Goal: Task Accomplishment & Management: Use online tool/utility

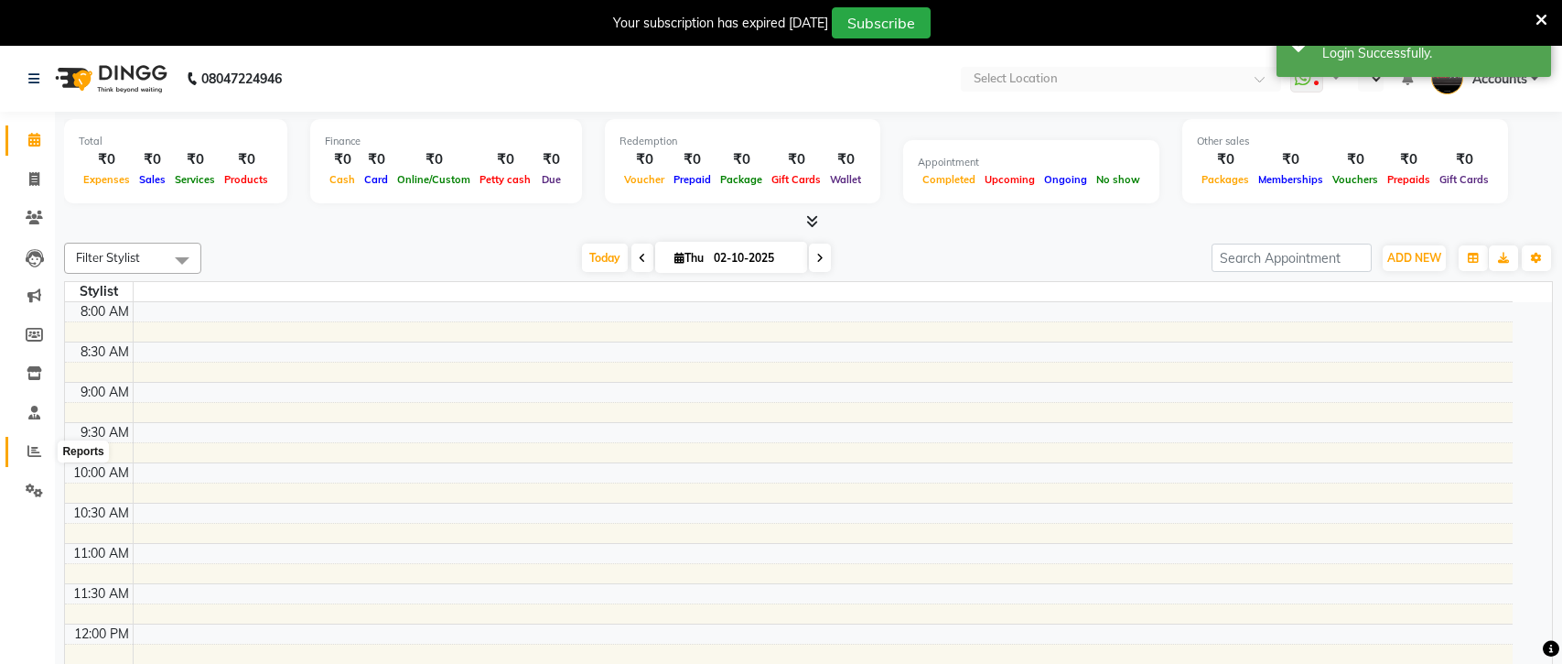
click at [30, 455] on icon at bounding box center [34, 451] width 14 height 14
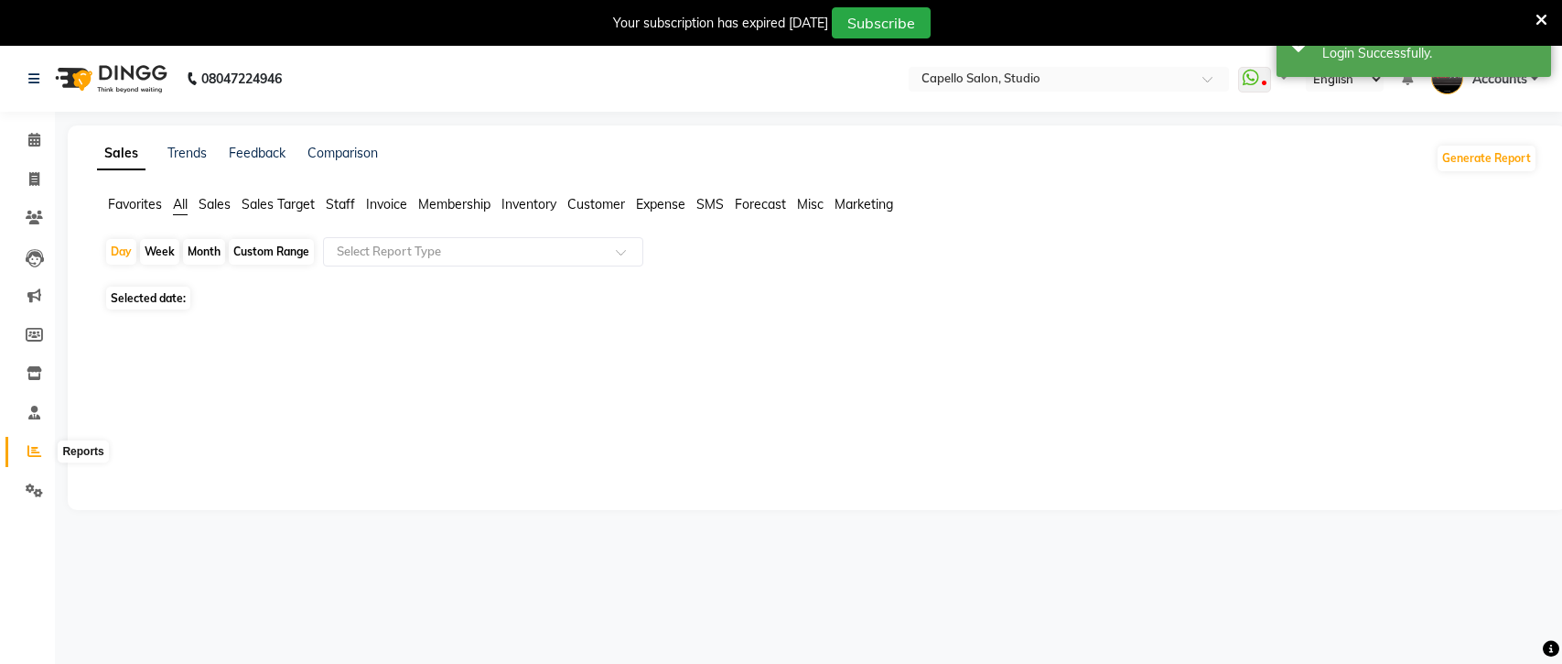
select select "en"
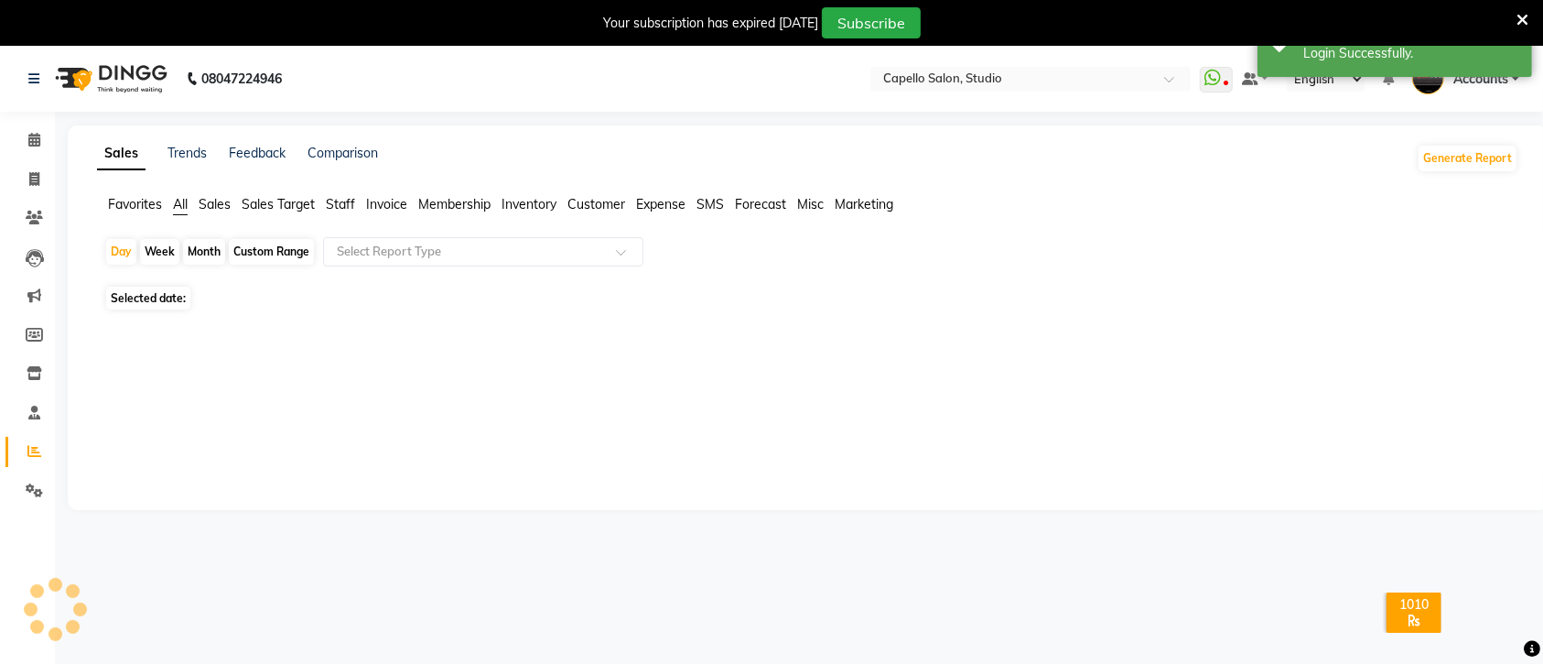
click at [340, 201] on span "Staff" at bounding box center [340, 204] width 29 height 16
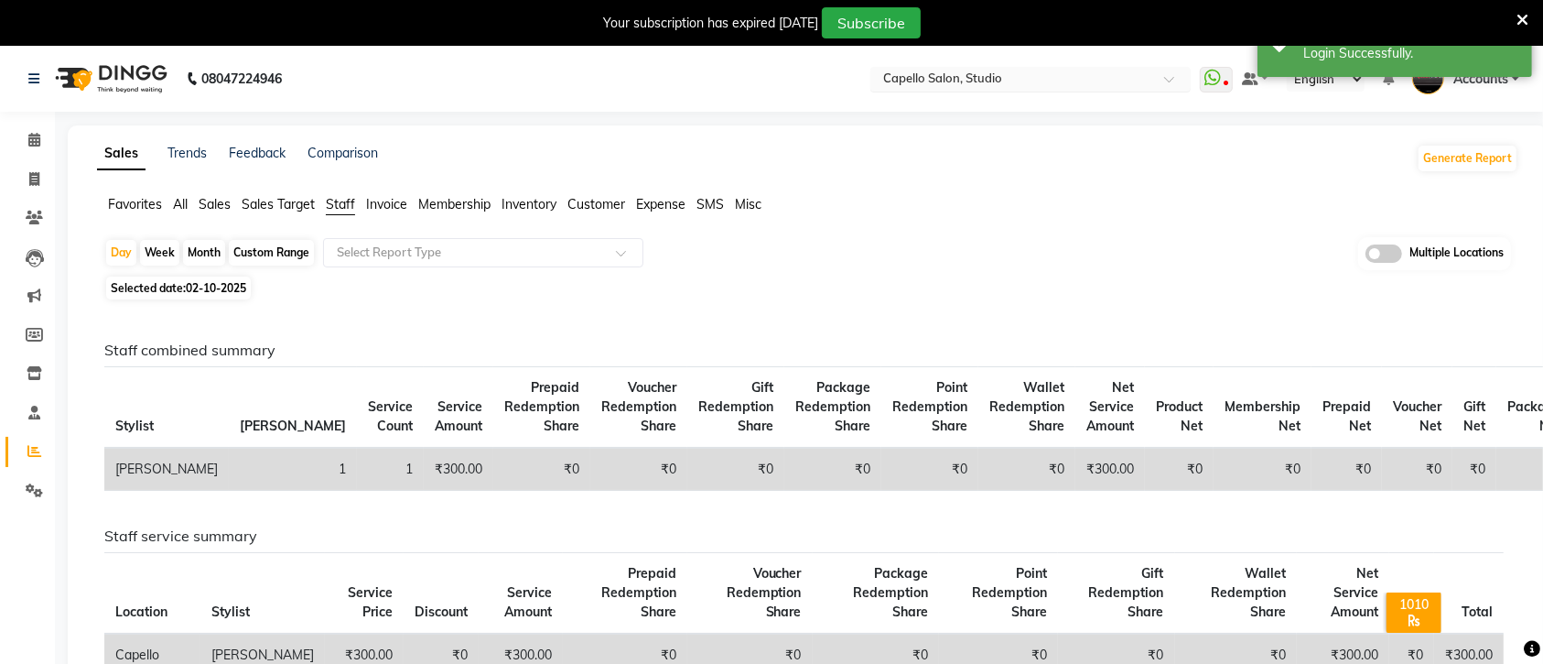
click at [1027, 76] on input "text" at bounding box center [1012, 80] width 265 height 18
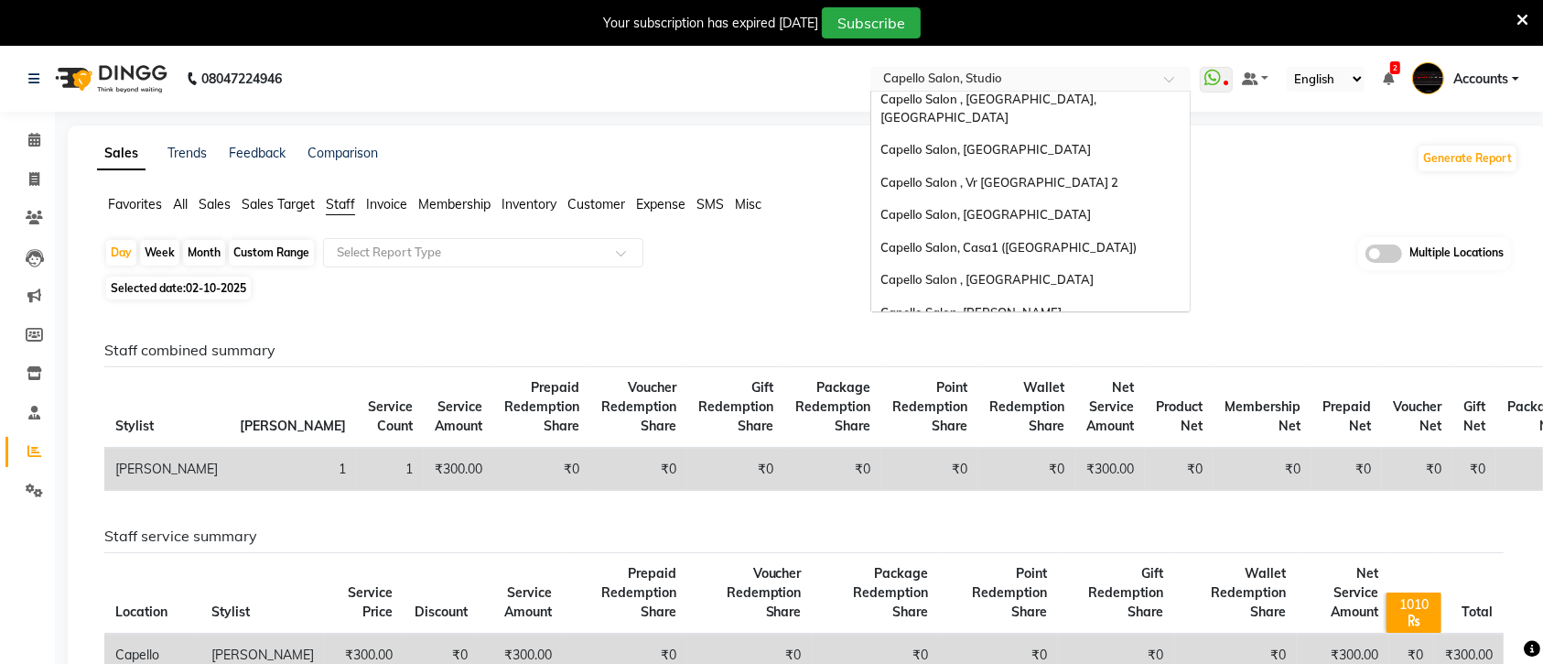
scroll to position [189, 0]
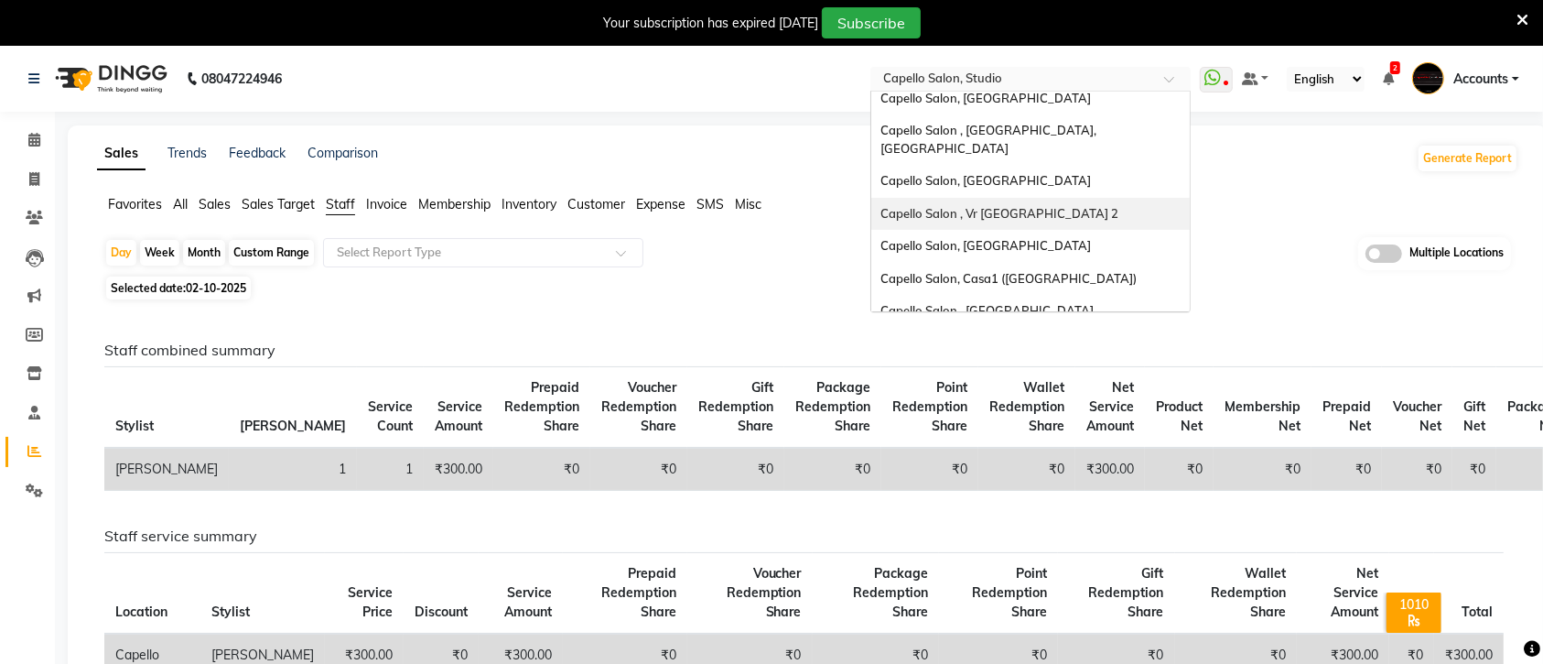
click at [959, 198] on div "Capello Salon , Vr [GEOGRAPHIC_DATA] 2" at bounding box center [1030, 214] width 319 height 33
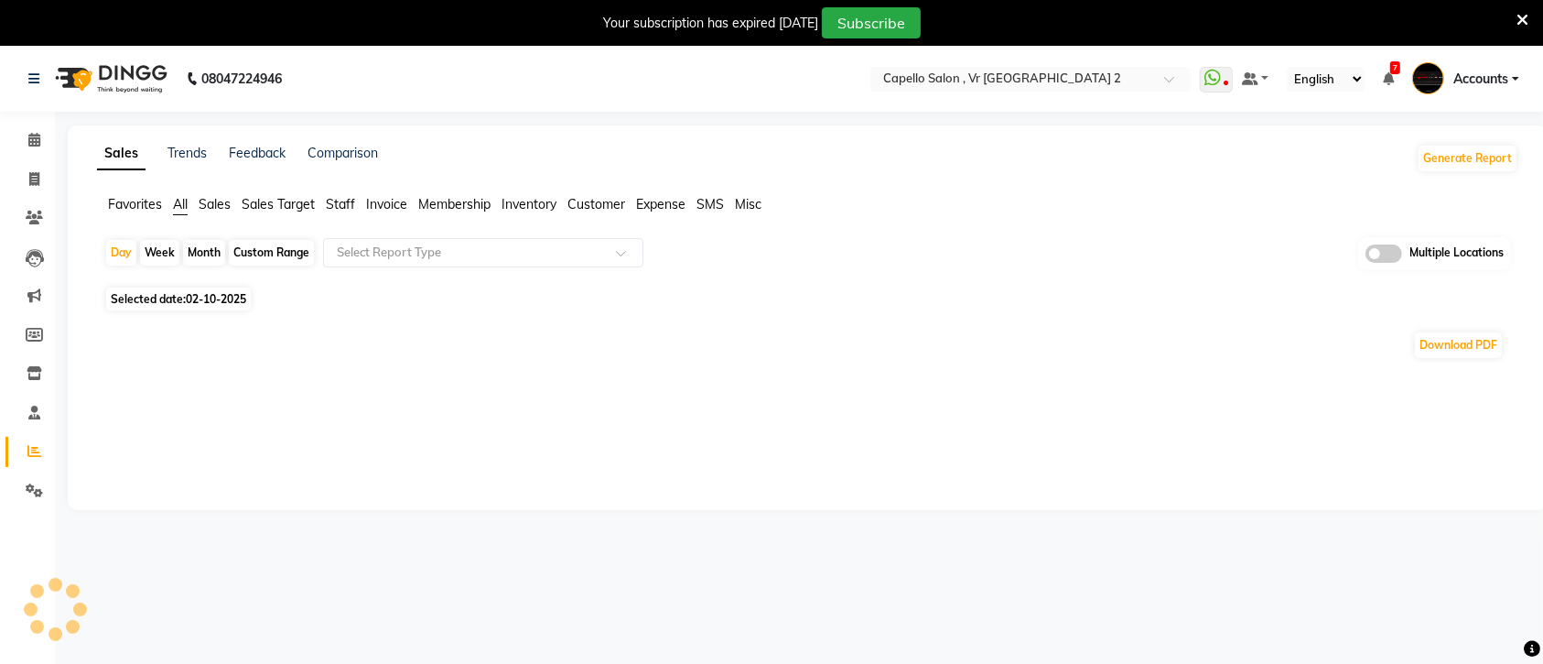
click at [344, 208] on span "Staff" at bounding box center [340, 204] width 29 height 16
click at [623, 258] on span at bounding box center [627, 258] width 23 height 18
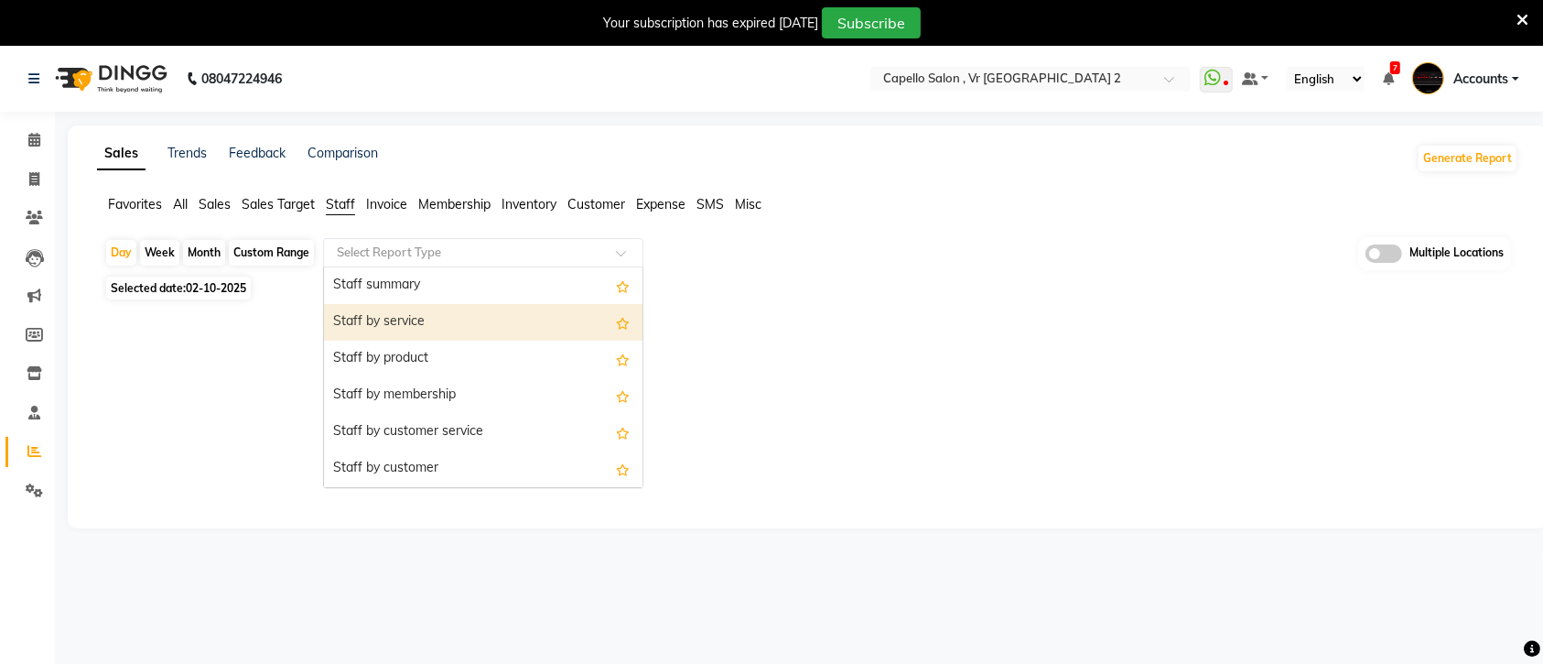
click at [405, 323] on div "Staff by service" at bounding box center [483, 322] width 319 height 37
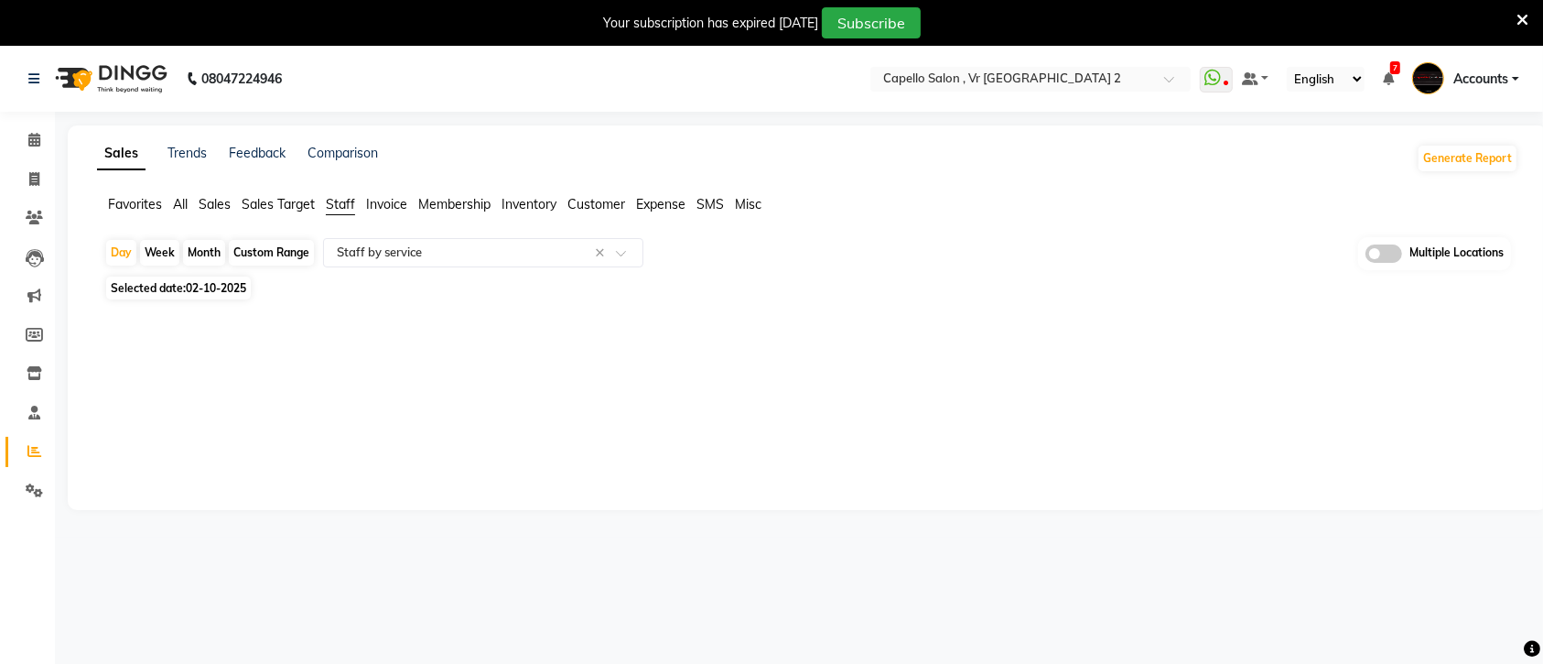
click at [224, 291] on span "02-10-2025" at bounding box center [216, 288] width 60 height 14
select select "10"
select select "2025"
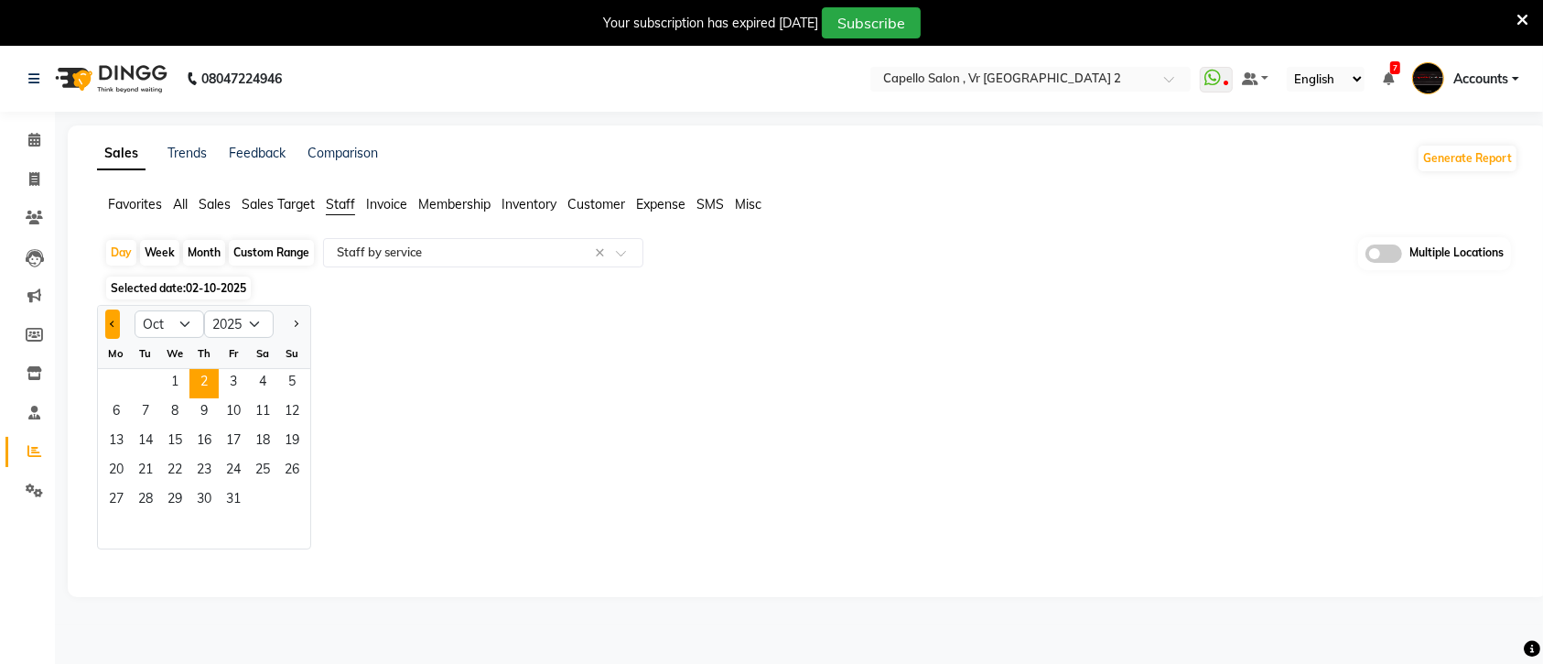
click at [115, 325] on span "Previous month" at bounding box center [113, 322] width 6 height 6
select select "9"
click at [116, 469] on span "22" at bounding box center [116, 471] width 29 height 29
select select "full_report"
select select "csv"
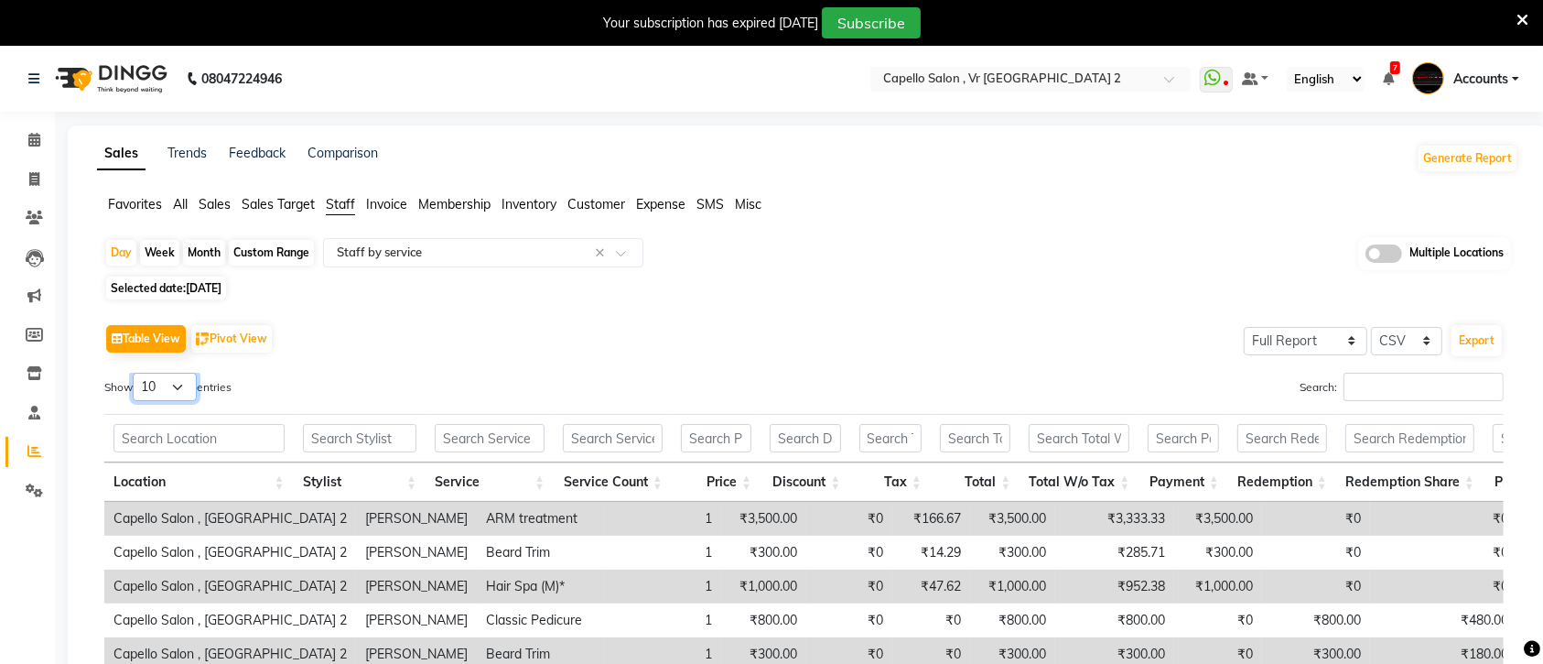
click at [179, 387] on select "10 25 50 100" at bounding box center [165, 387] width 64 height 28
select select "100"
click at [135, 373] on select "10 25 50 100" at bounding box center [165, 387] width 64 height 28
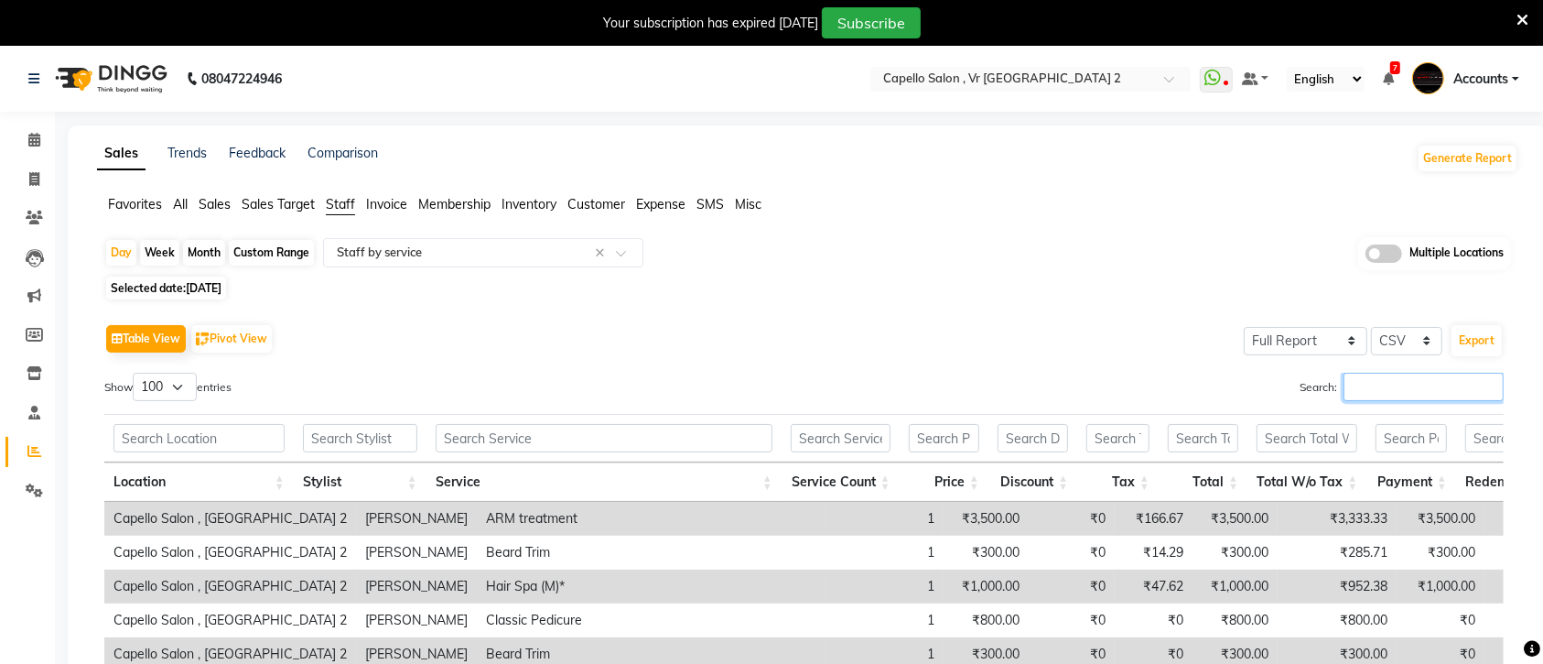
click at [1346, 384] on input "Search:" at bounding box center [1424, 387] width 160 height 28
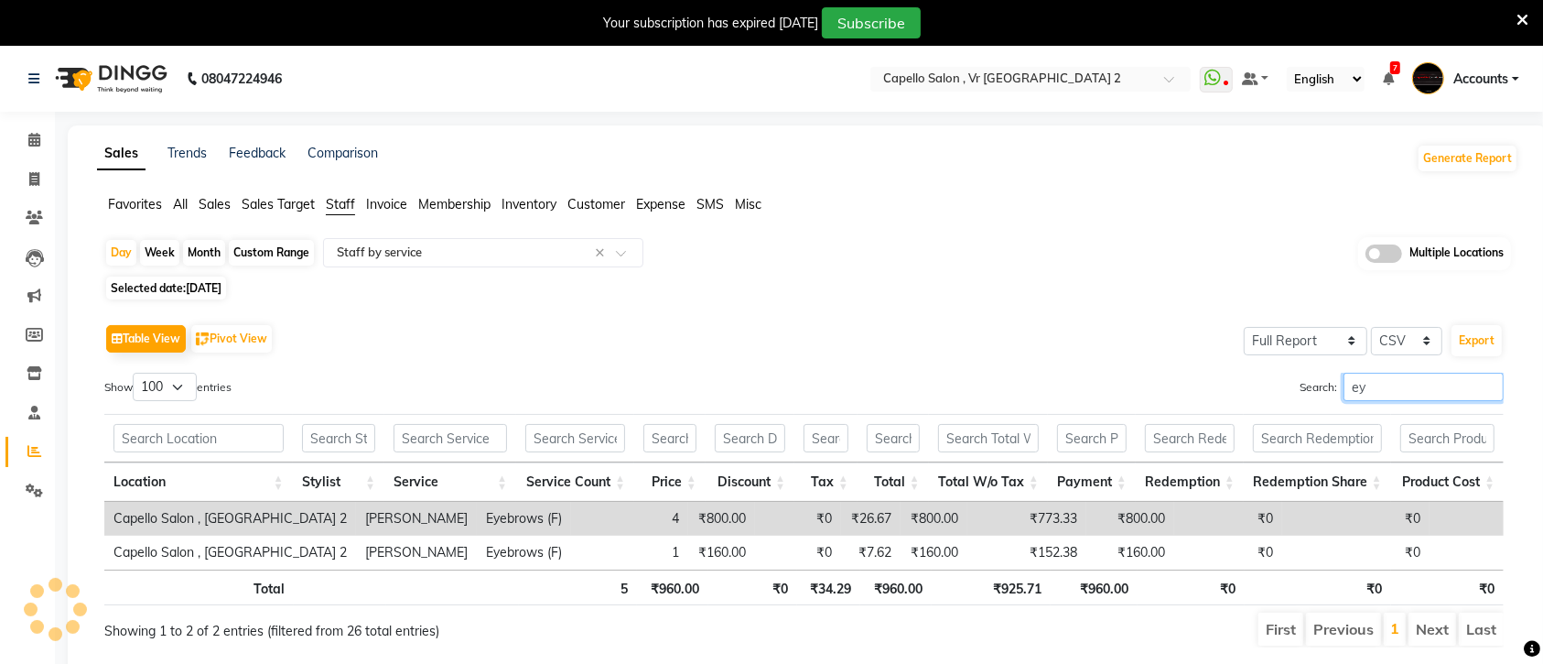
type input "e"
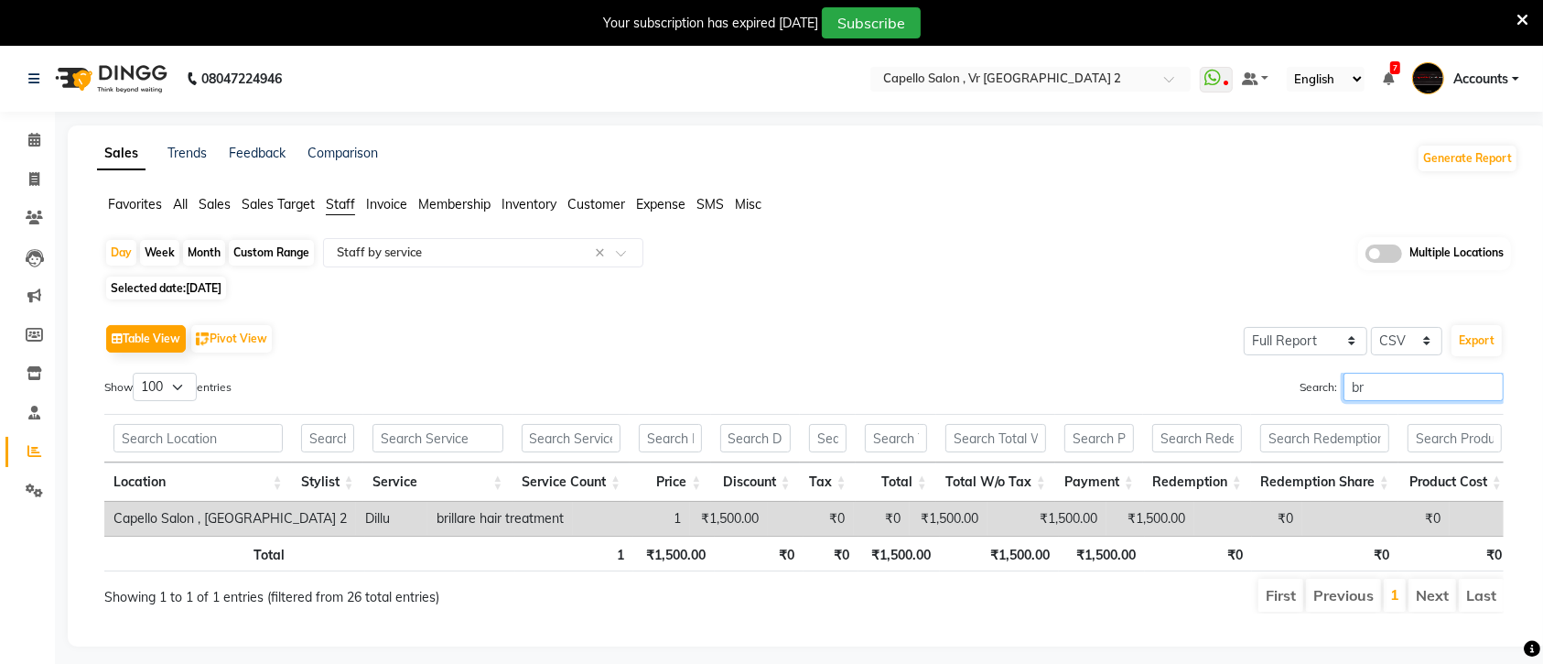
type input "b"
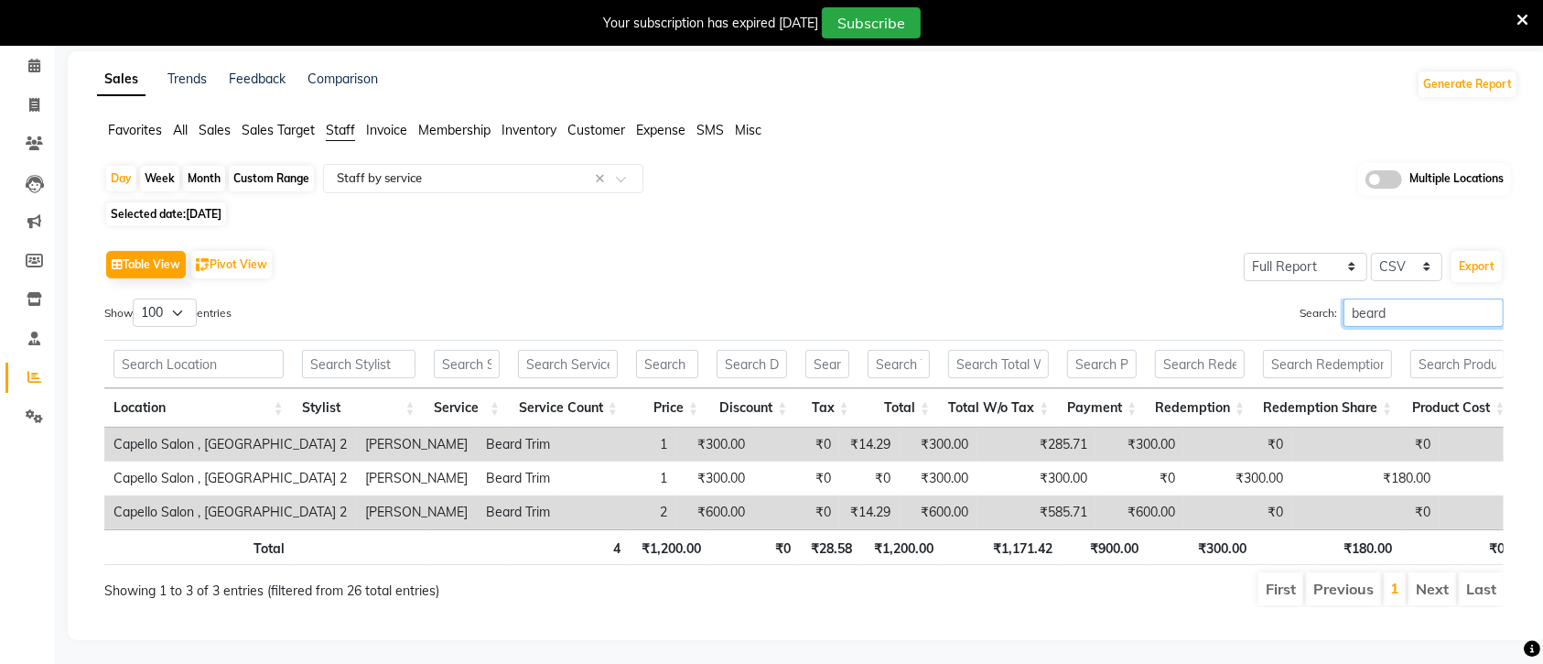
scroll to position [120, 0]
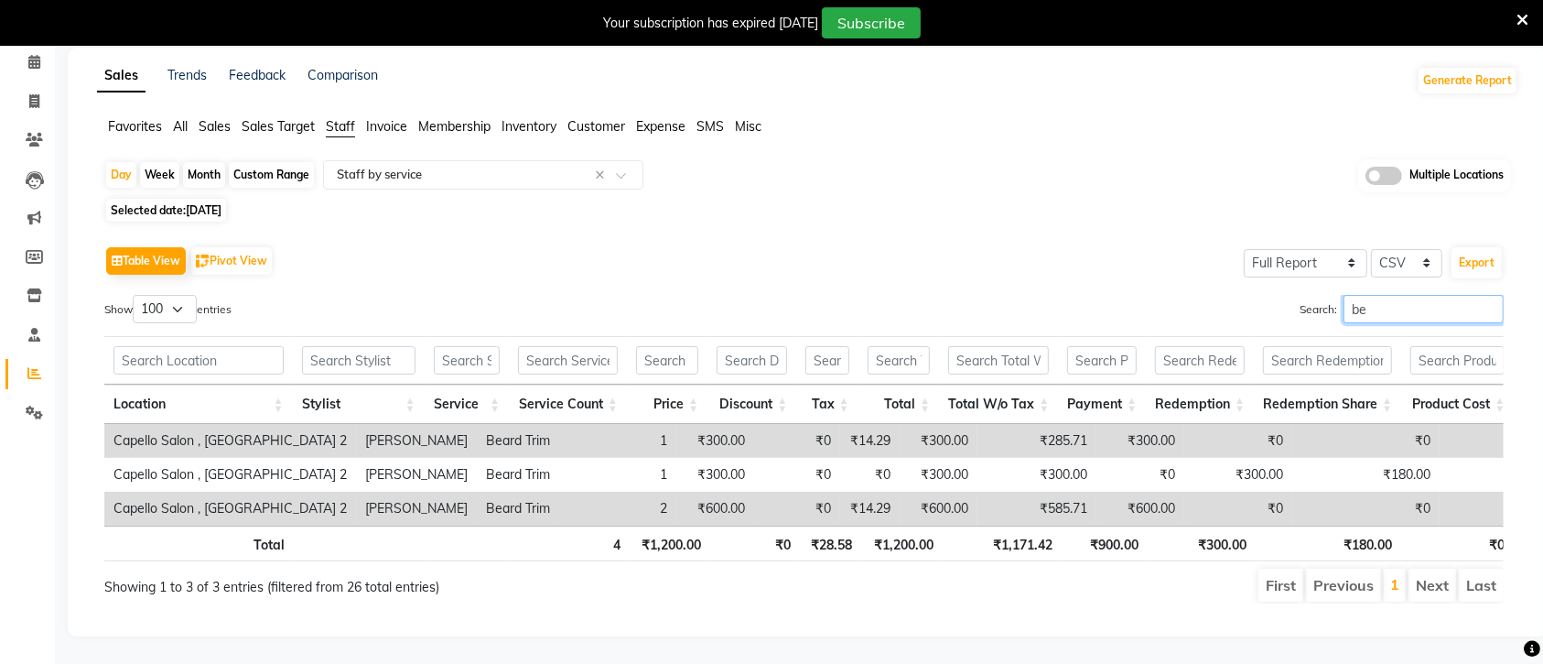
type input "b"
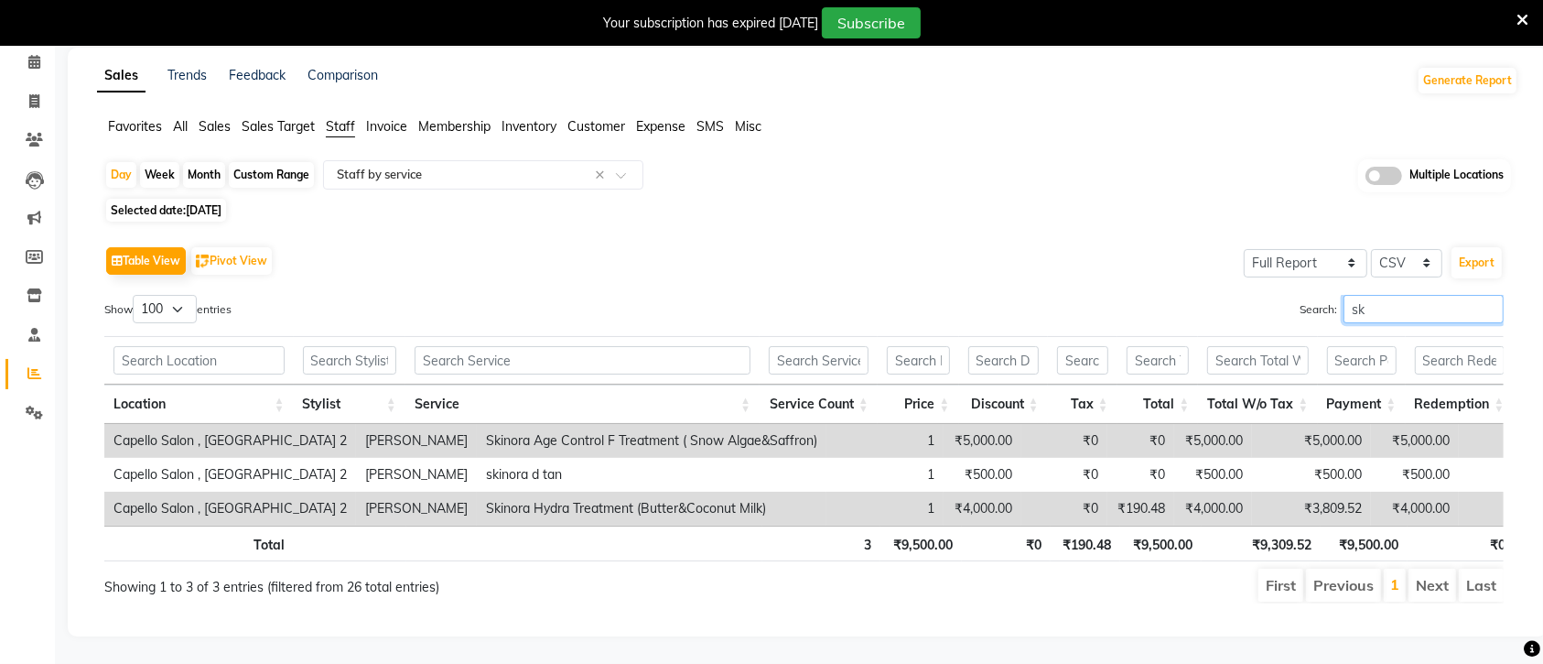
type input "s"
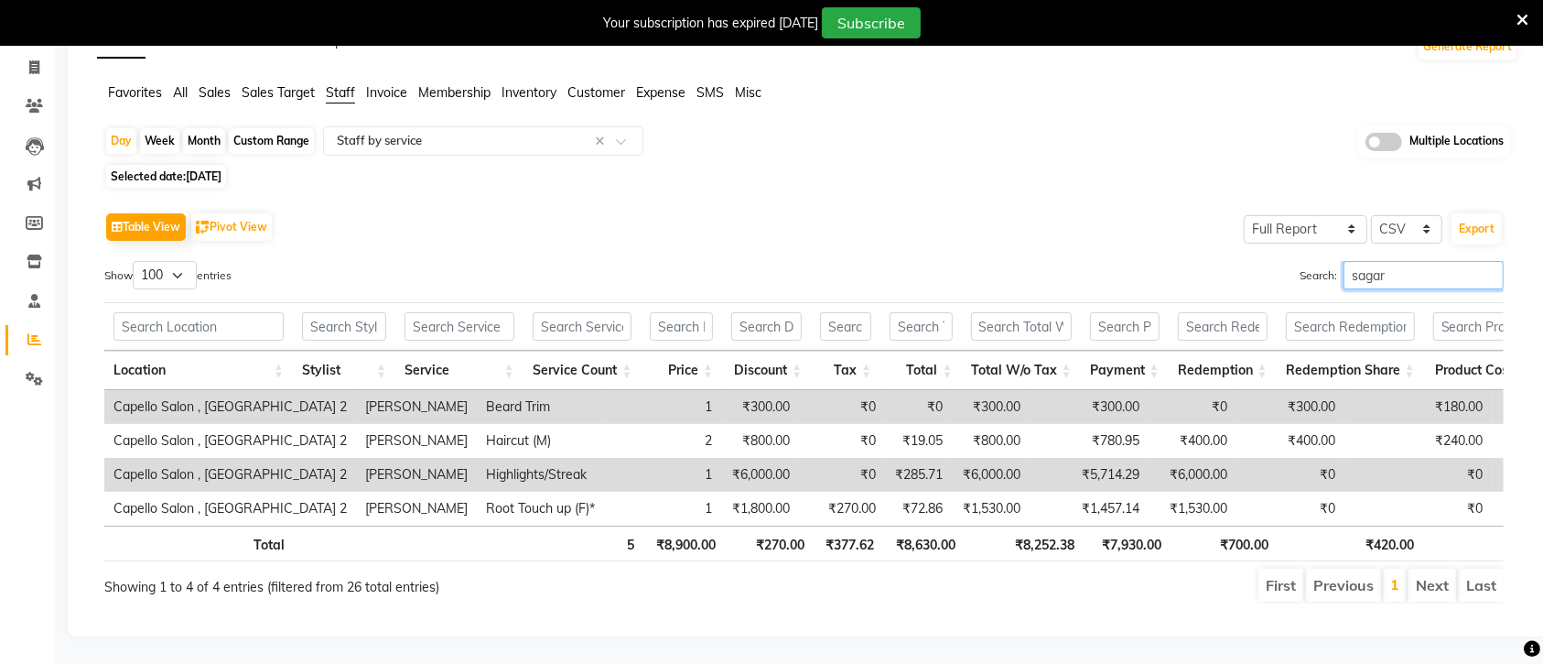
type input "sagar"
click at [194, 175] on span "Selected date: [DATE]" at bounding box center [166, 176] width 120 height 23
select select "9"
select select "2025"
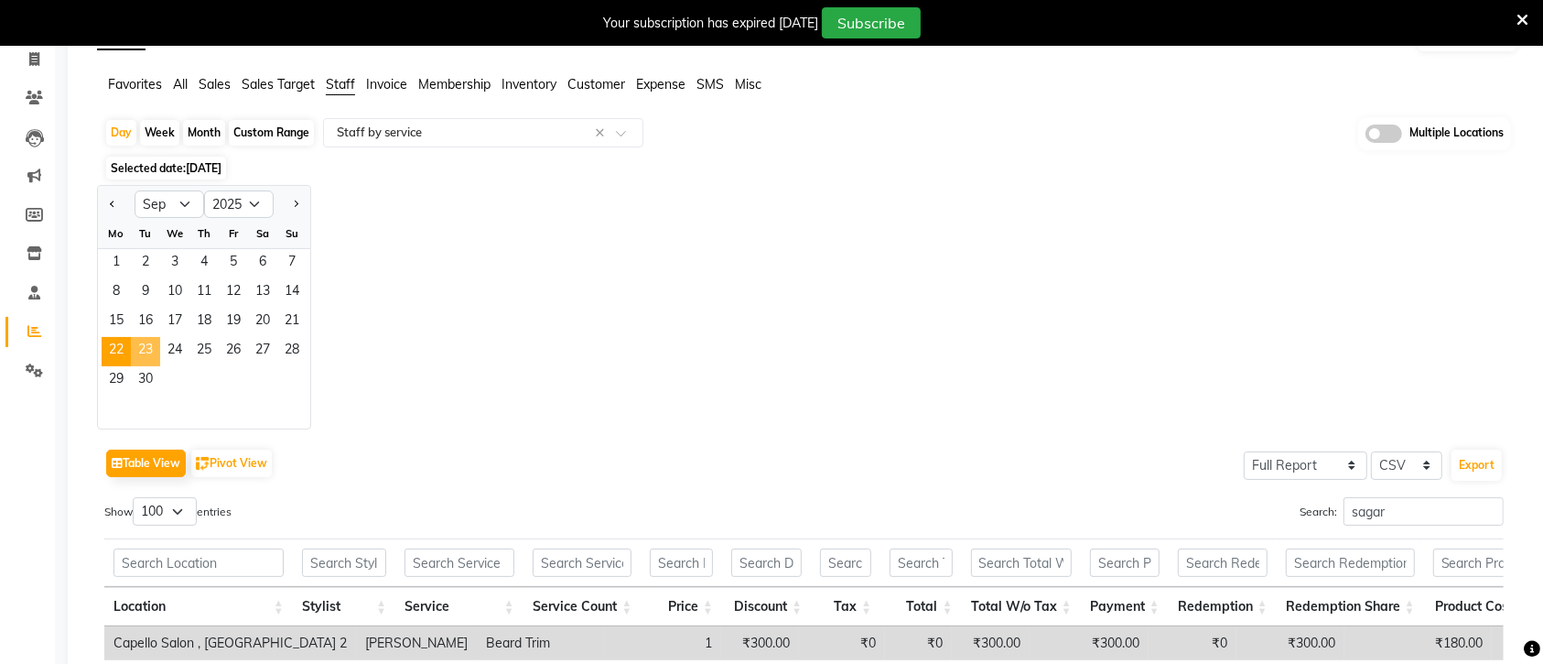
click at [140, 346] on span "23" at bounding box center [145, 351] width 29 height 29
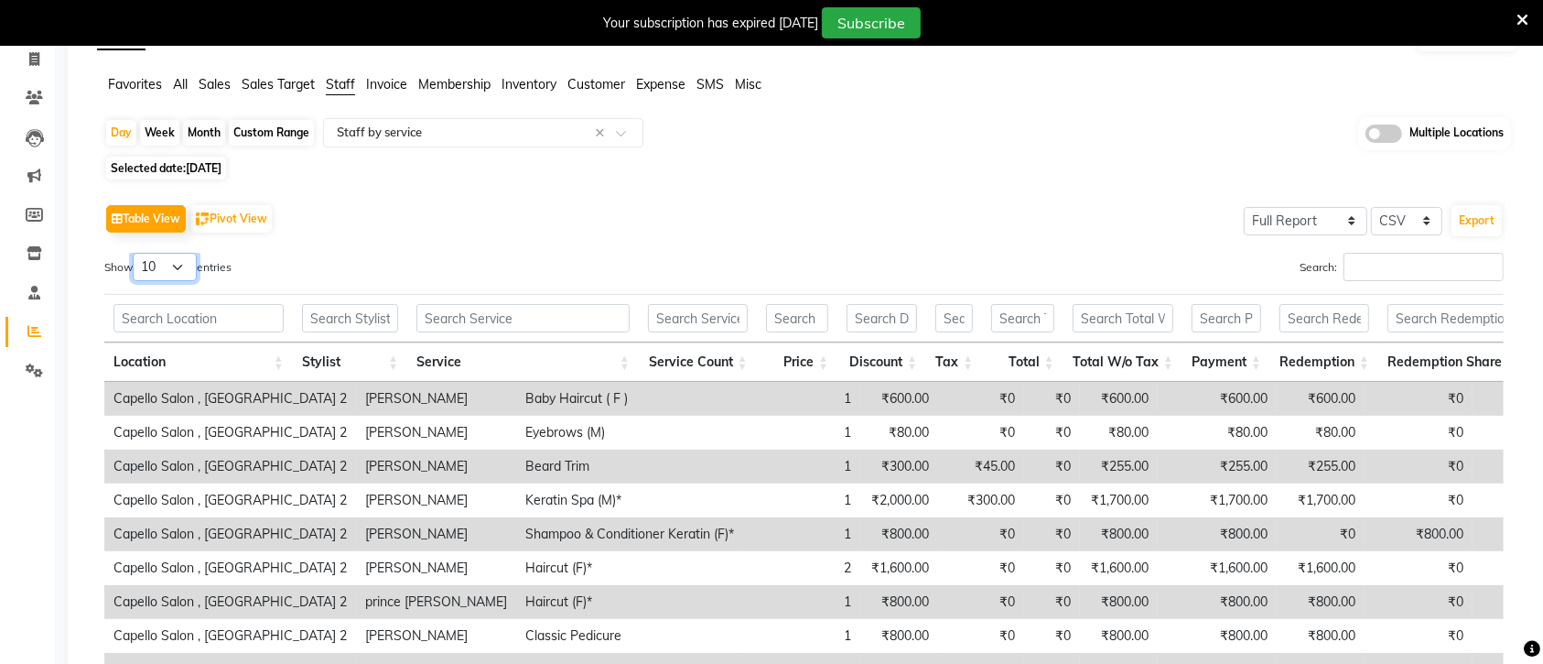
click at [183, 267] on select "10 25 50 100" at bounding box center [165, 267] width 64 height 28
select select "100"
click at [135, 253] on select "10 25 50 100" at bounding box center [165, 267] width 64 height 28
click at [1346, 268] on input "Search:" at bounding box center [1424, 267] width 160 height 28
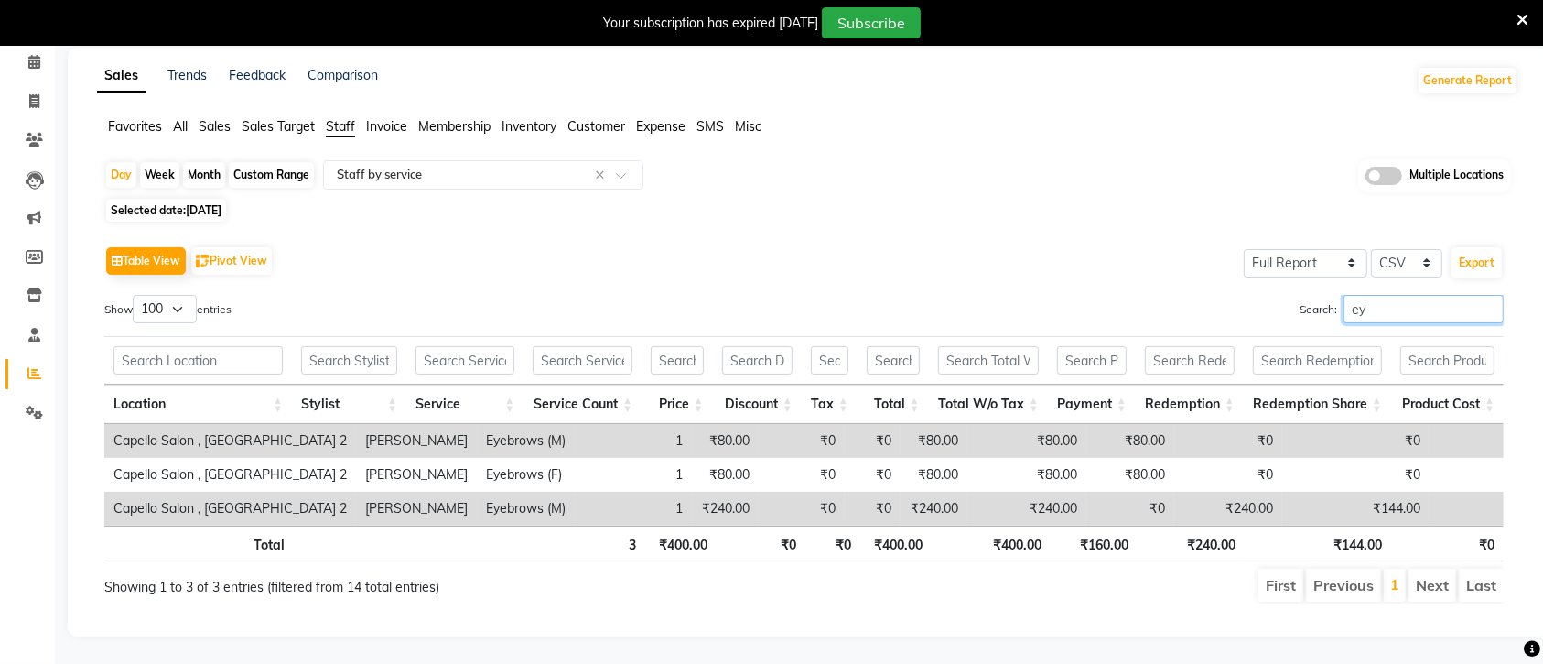
scroll to position [101, 0]
type input "e"
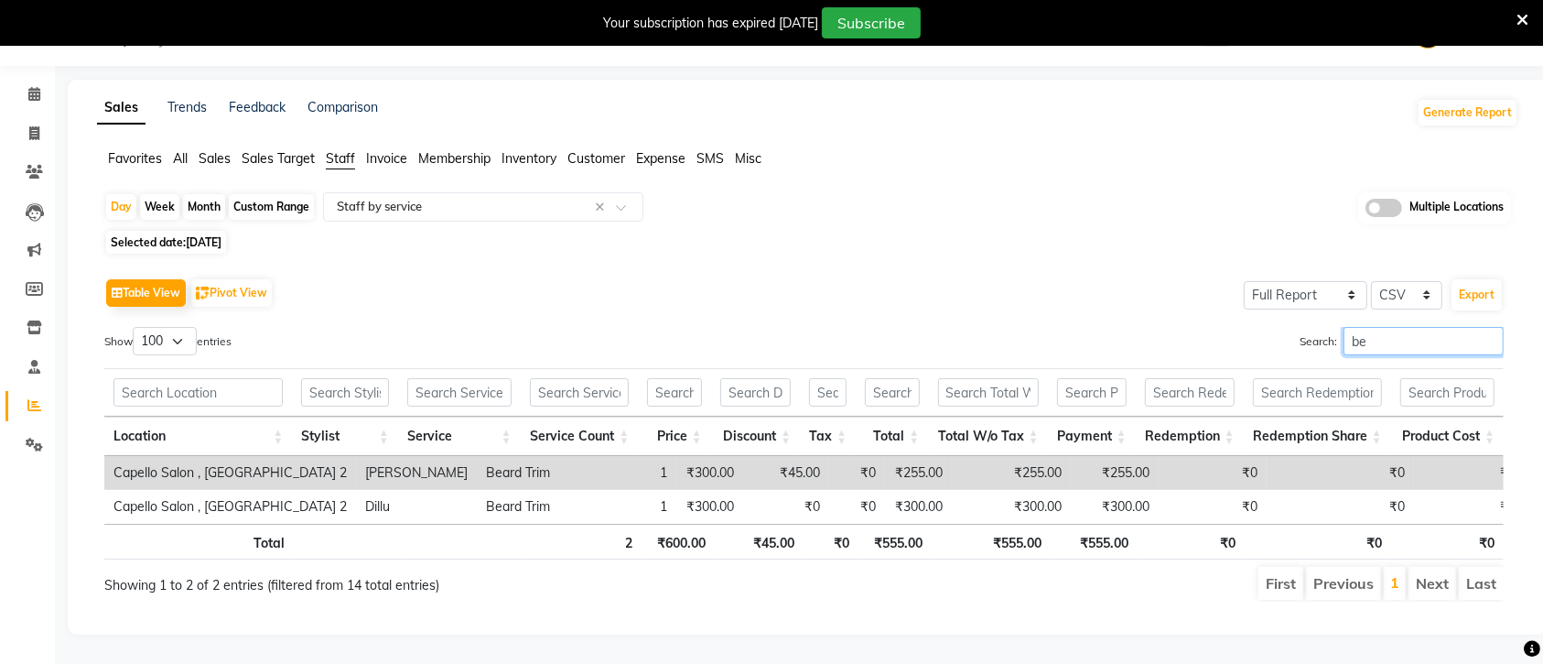
scroll to position [66, 0]
type input "b"
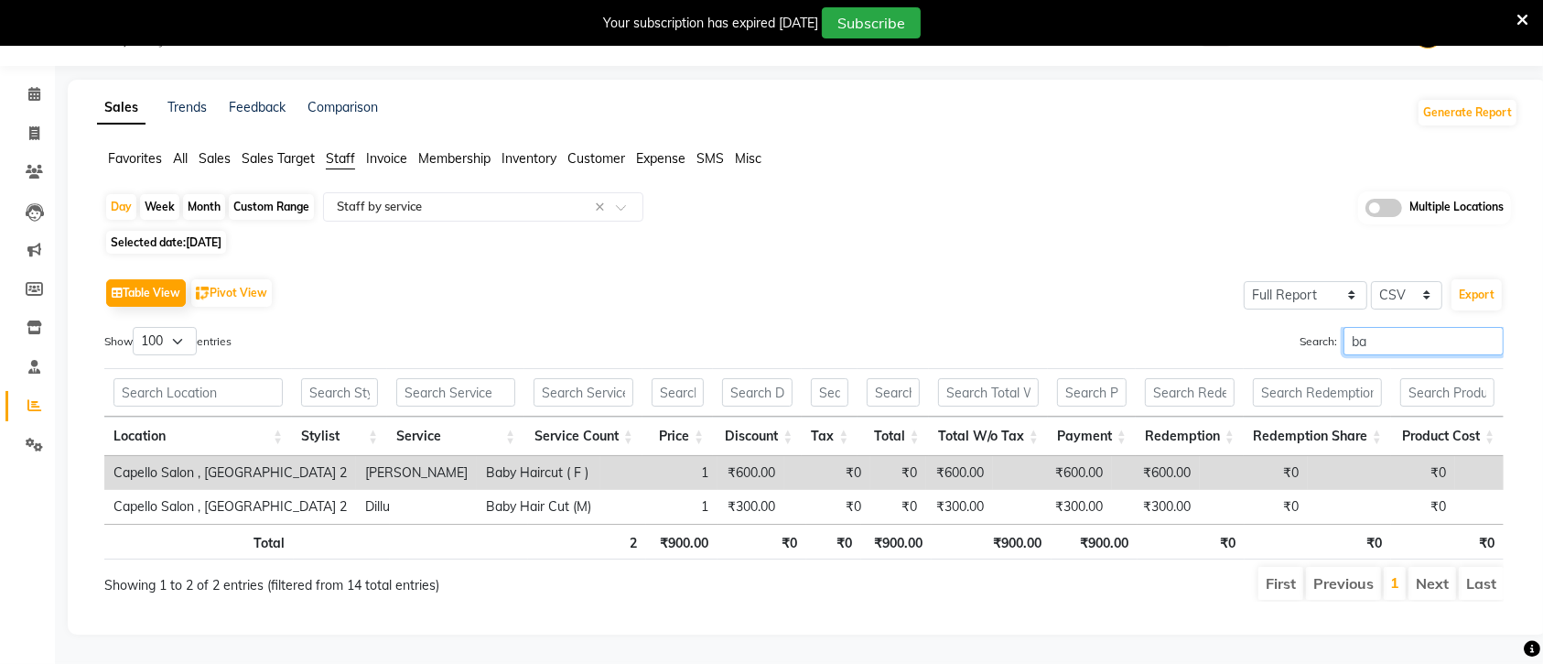
type input "b"
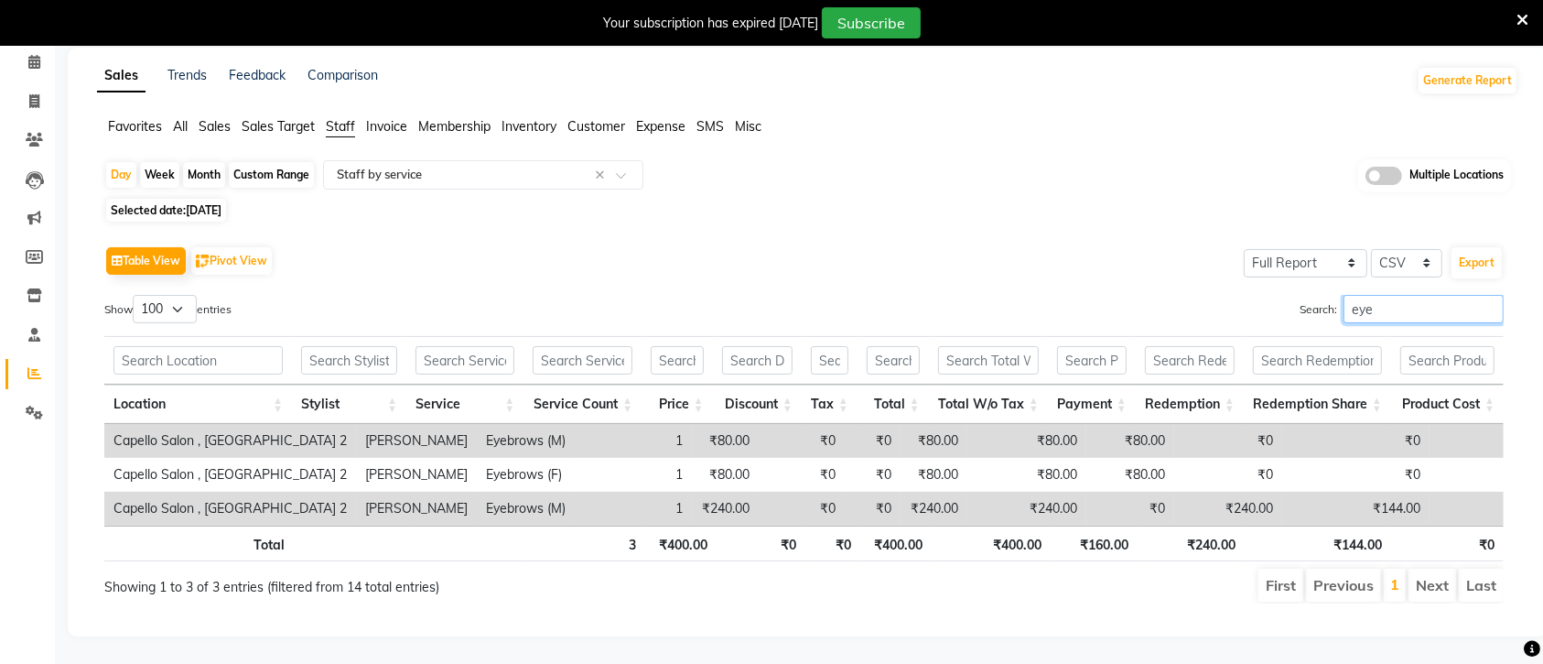
scroll to position [101, 0]
type input "eye"
click at [218, 203] on span "[DATE]" at bounding box center [204, 210] width 36 height 14
select select "9"
select select "2025"
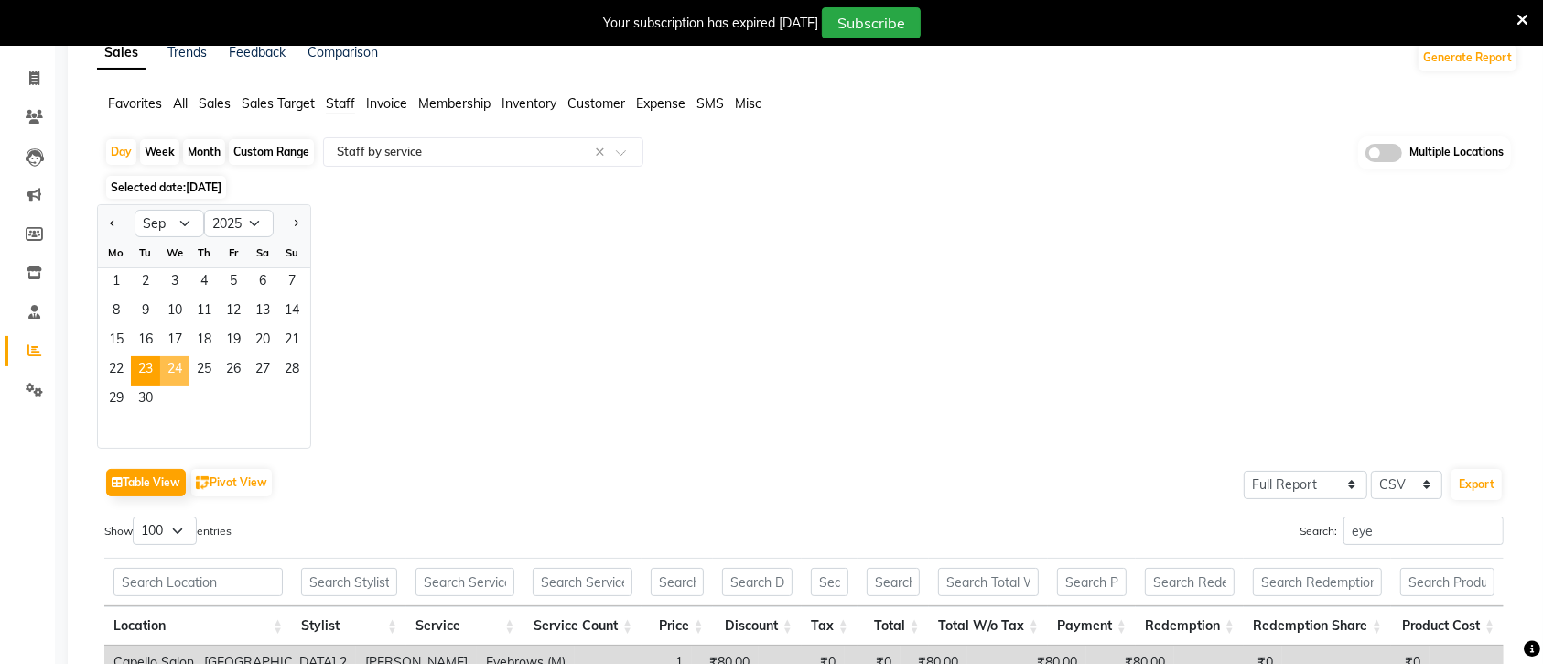
click at [170, 366] on span "24" at bounding box center [174, 370] width 29 height 29
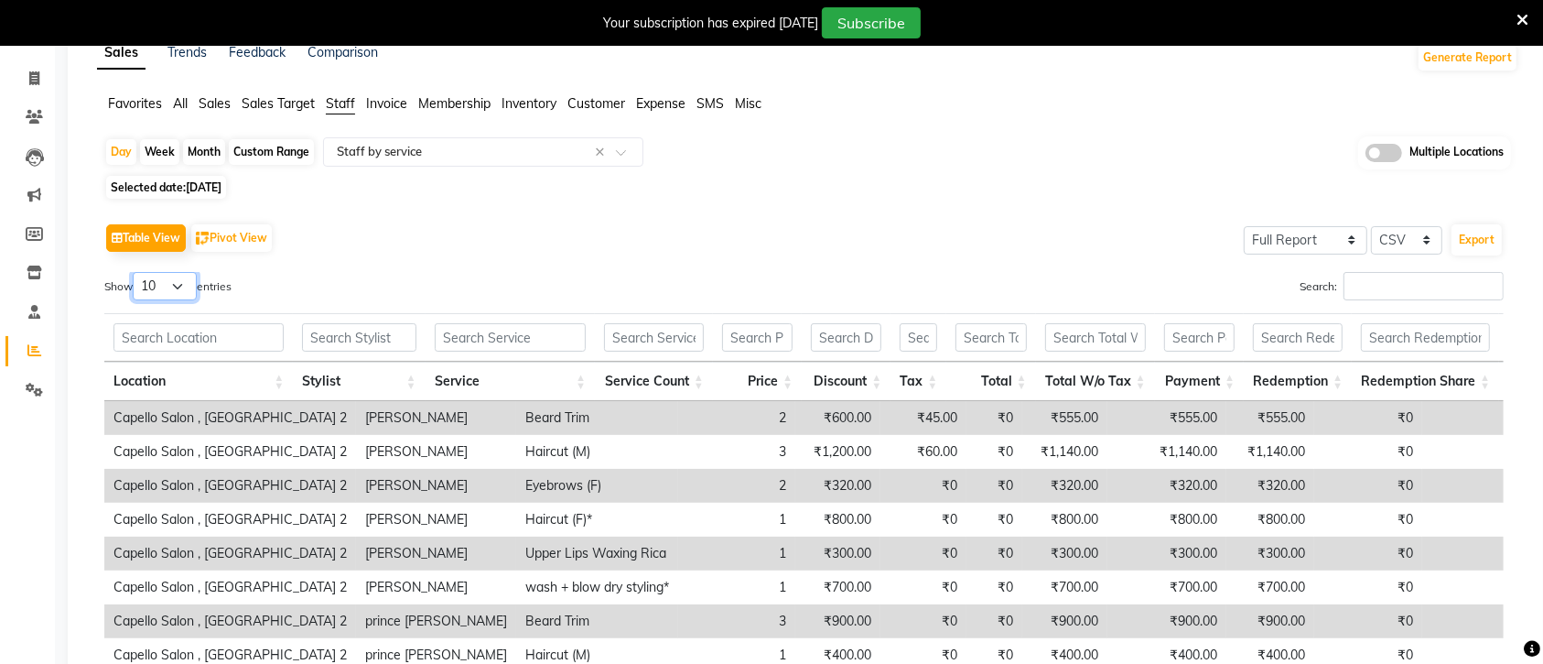
click at [188, 286] on select "10 25 50 100" at bounding box center [165, 286] width 64 height 28
select select "100"
click at [135, 272] on select "10 25 50 100" at bounding box center [165, 286] width 64 height 28
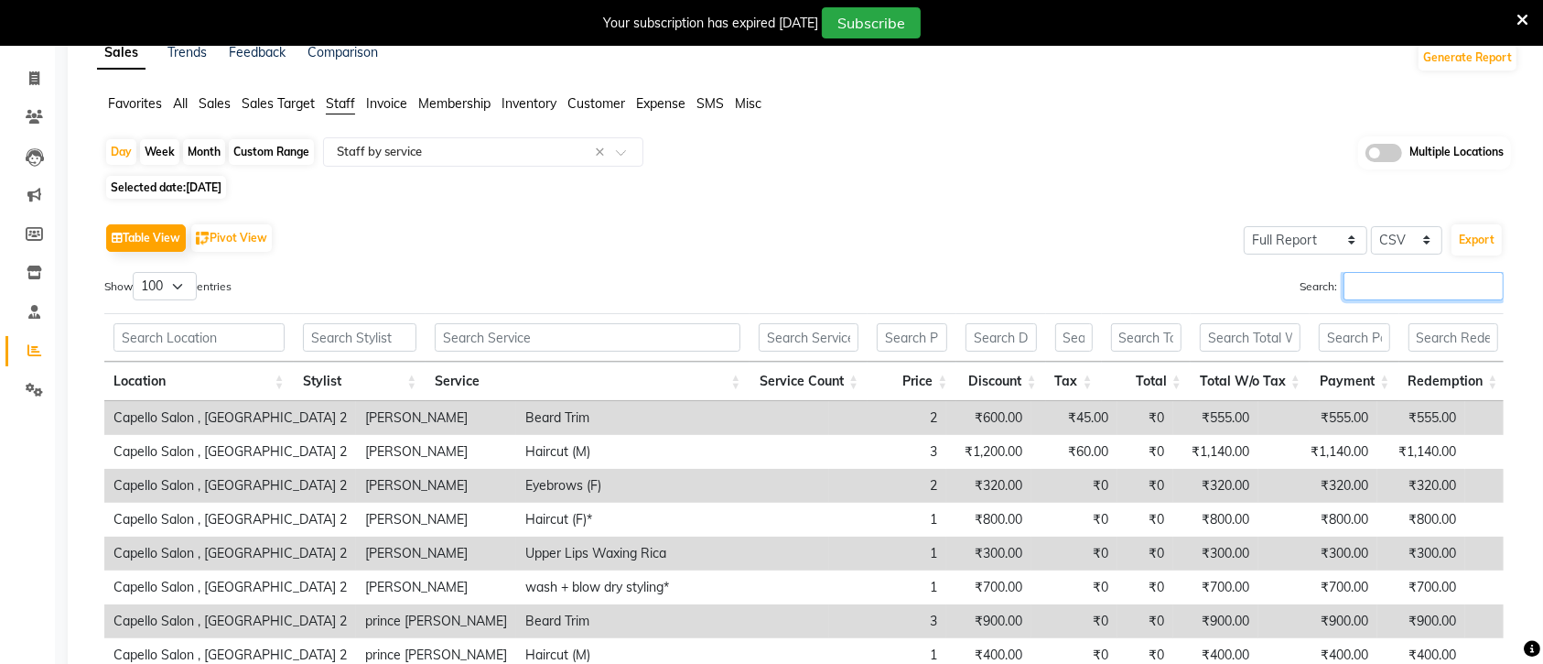
click at [1361, 286] on input "Search:" at bounding box center [1424, 286] width 160 height 28
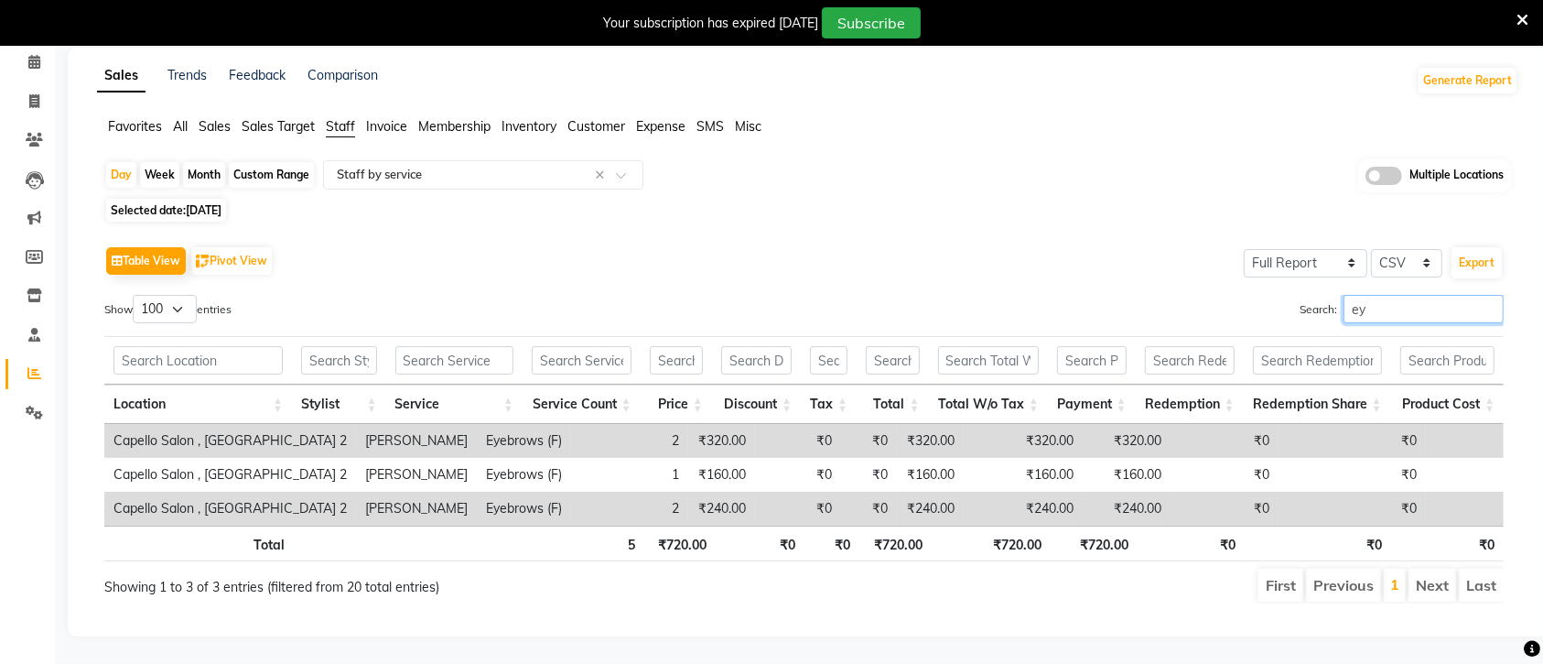
type input "e"
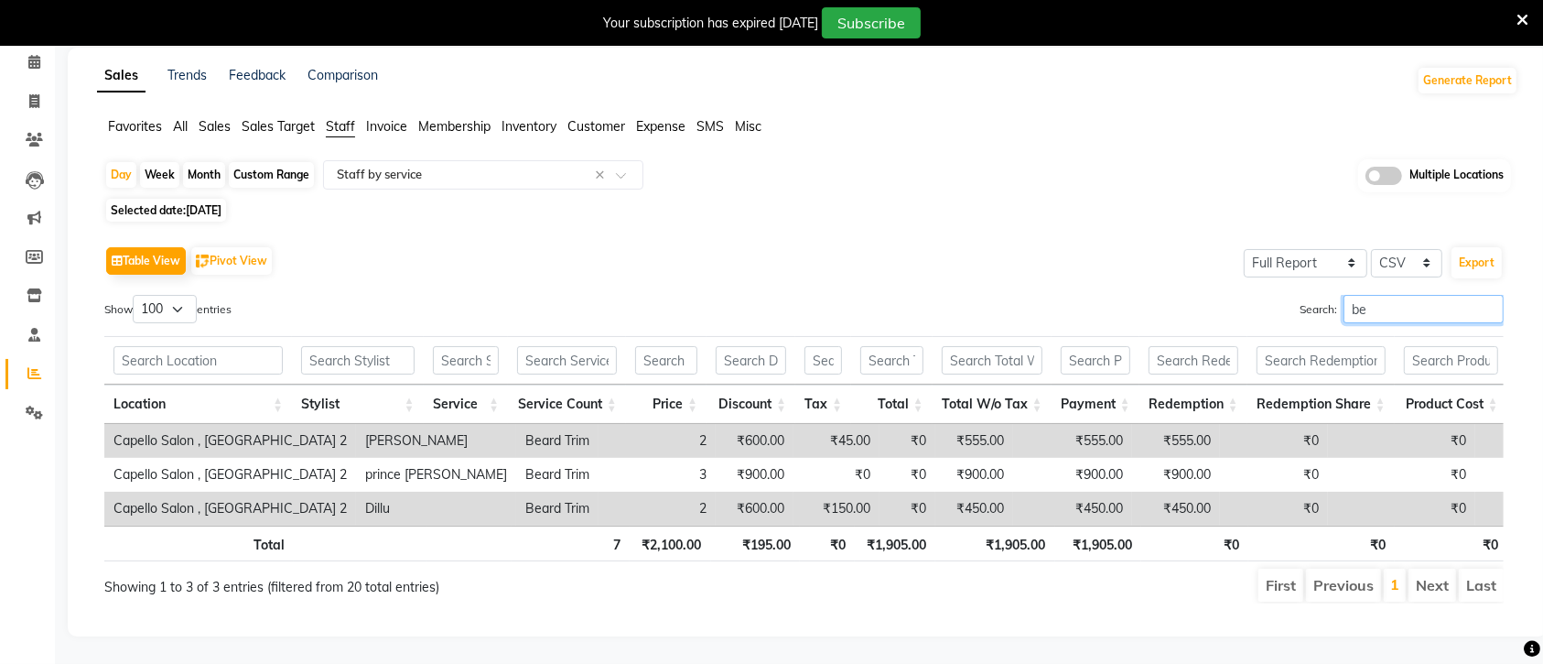
type input "b"
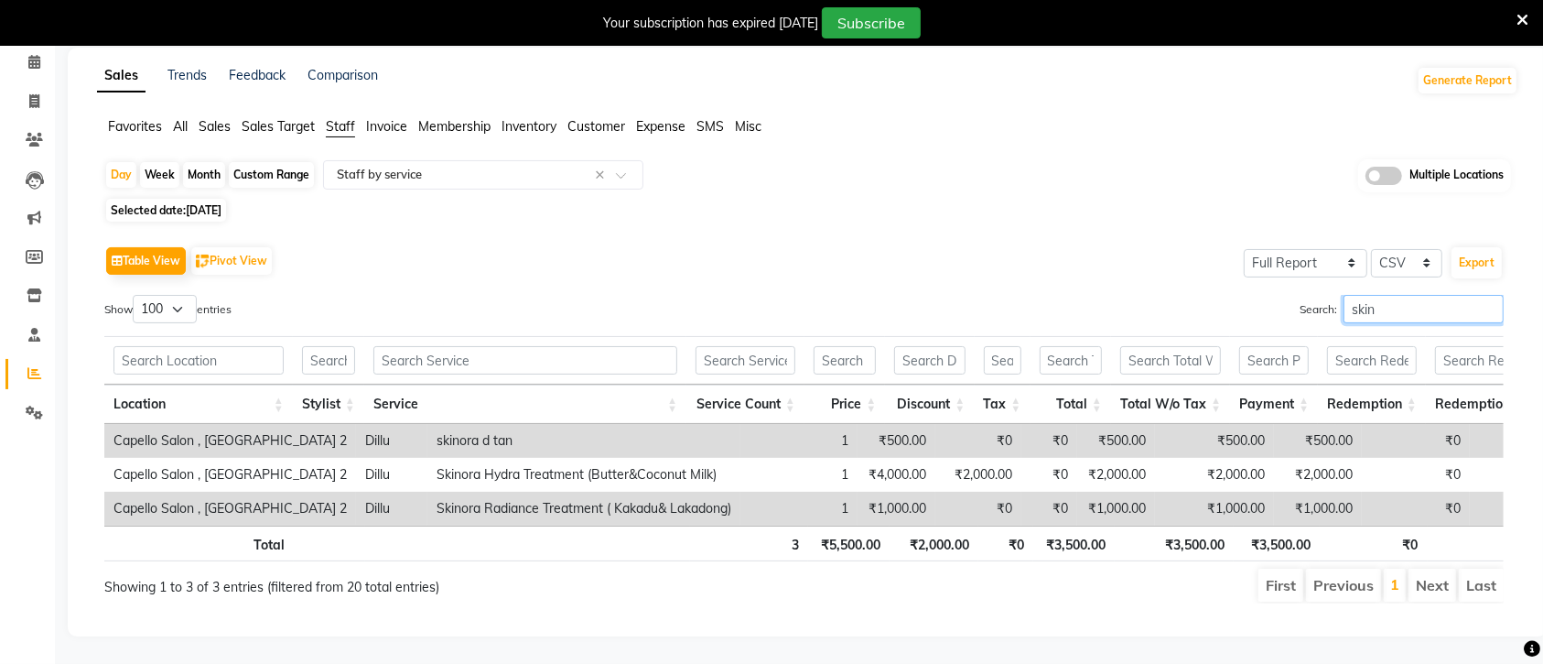
type input "skin"
click at [213, 203] on span "[DATE]" at bounding box center [204, 210] width 36 height 14
select select "9"
select select "2025"
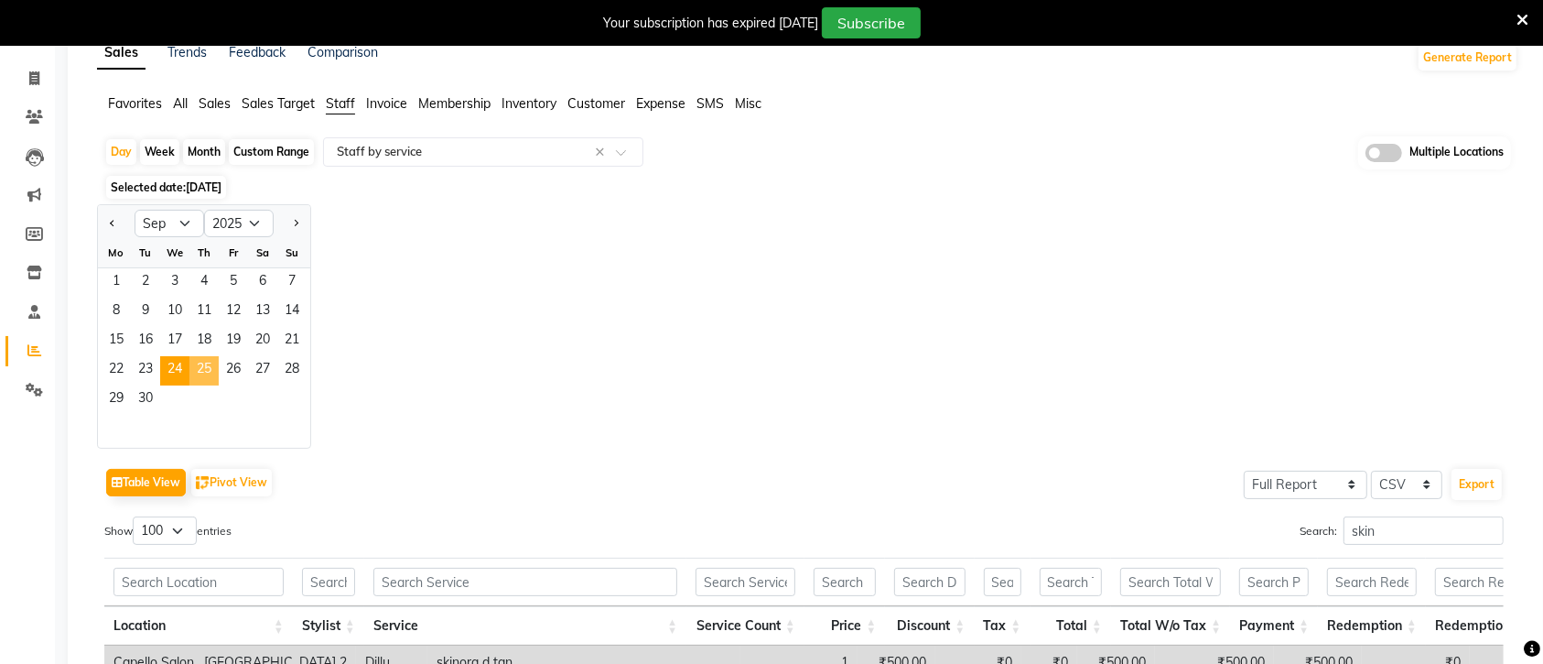
click at [204, 372] on span "25" at bounding box center [203, 370] width 29 height 29
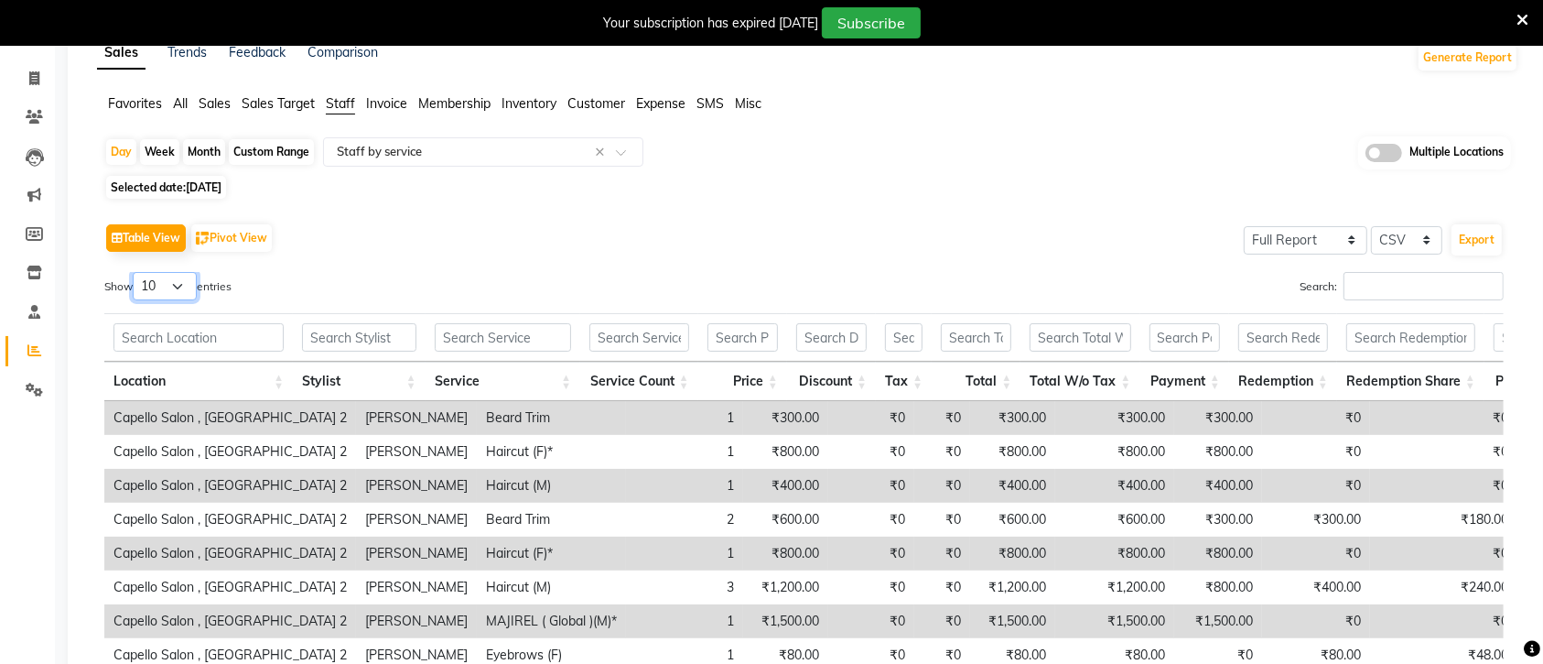
click at [181, 289] on select "10 25 50 100" at bounding box center [165, 286] width 64 height 28
select select "100"
click at [135, 272] on select "10 25 50 100" at bounding box center [165, 286] width 64 height 28
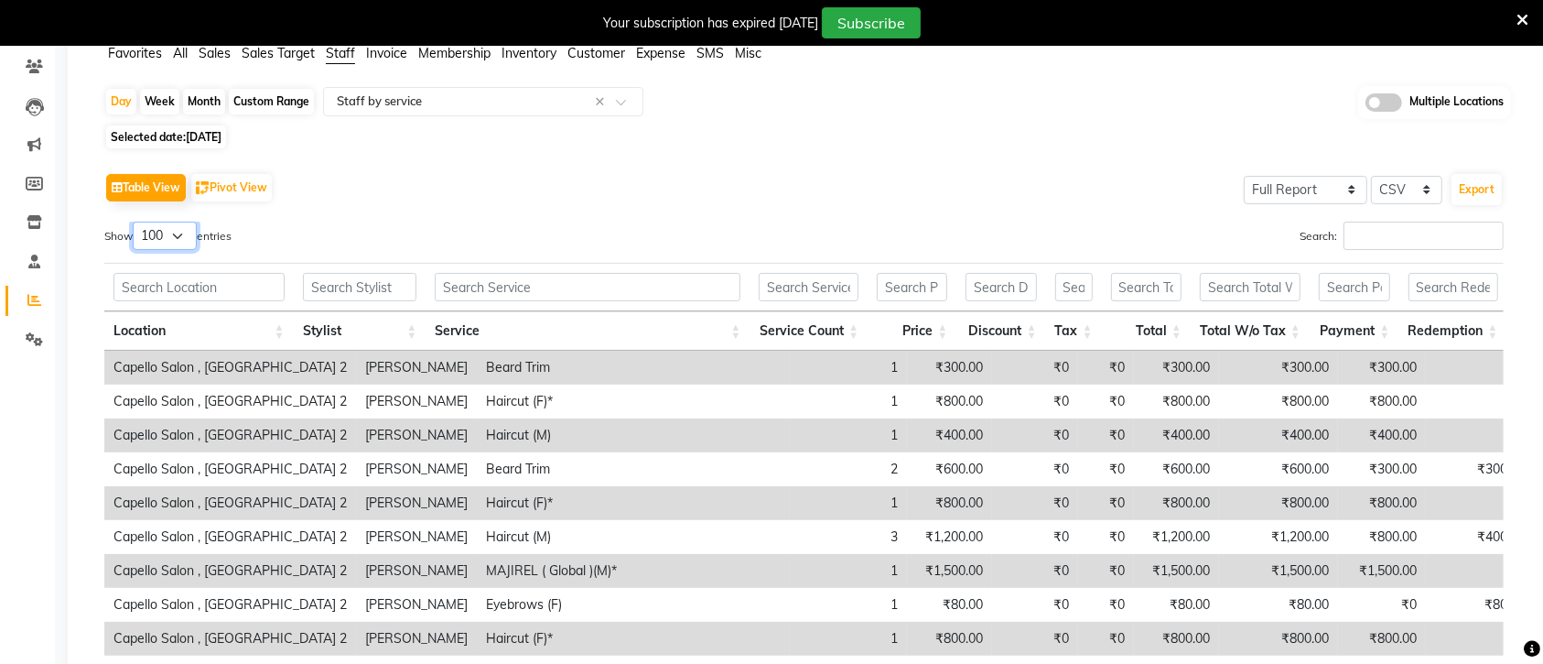
scroll to position [135, 0]
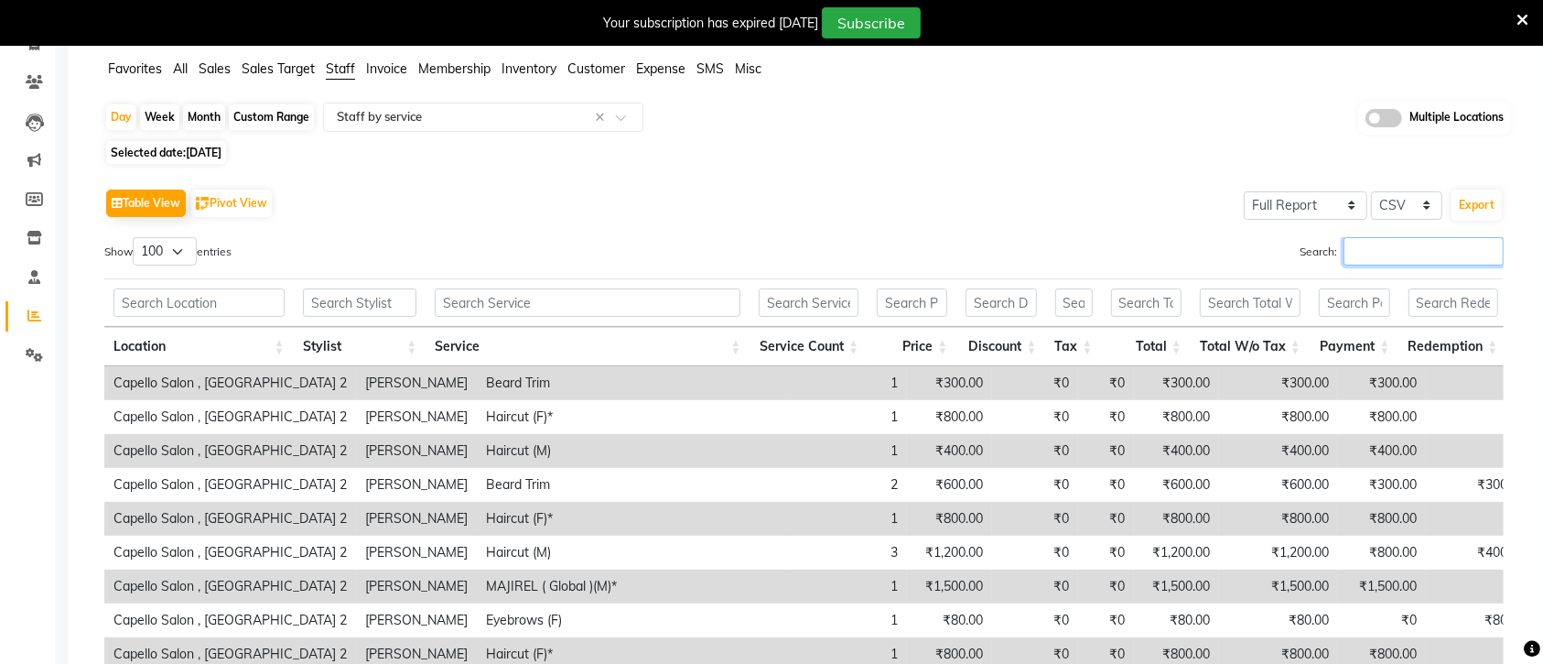
click at [1344, 257] on input "Search:" at bounding box center [1424, 251] width 160 height 28
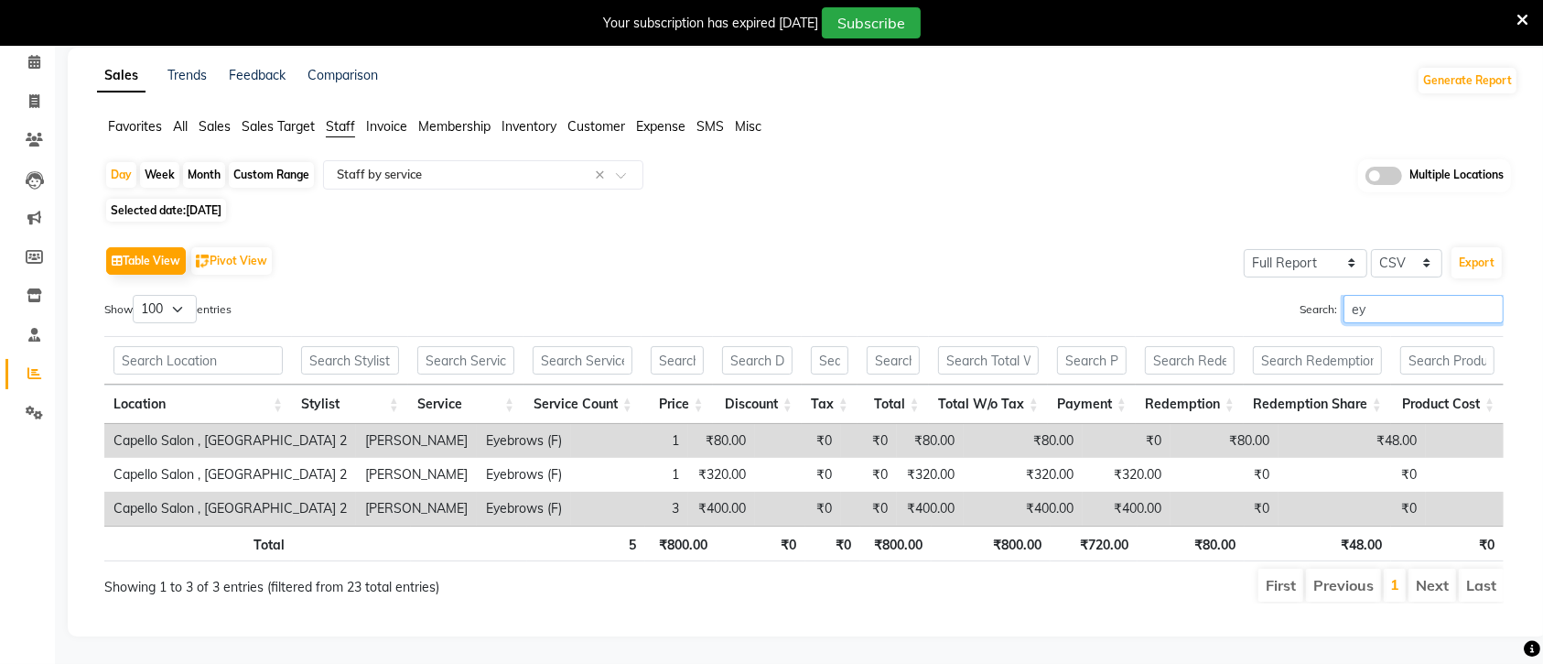
scroll to position [101, 0]
type input "e"
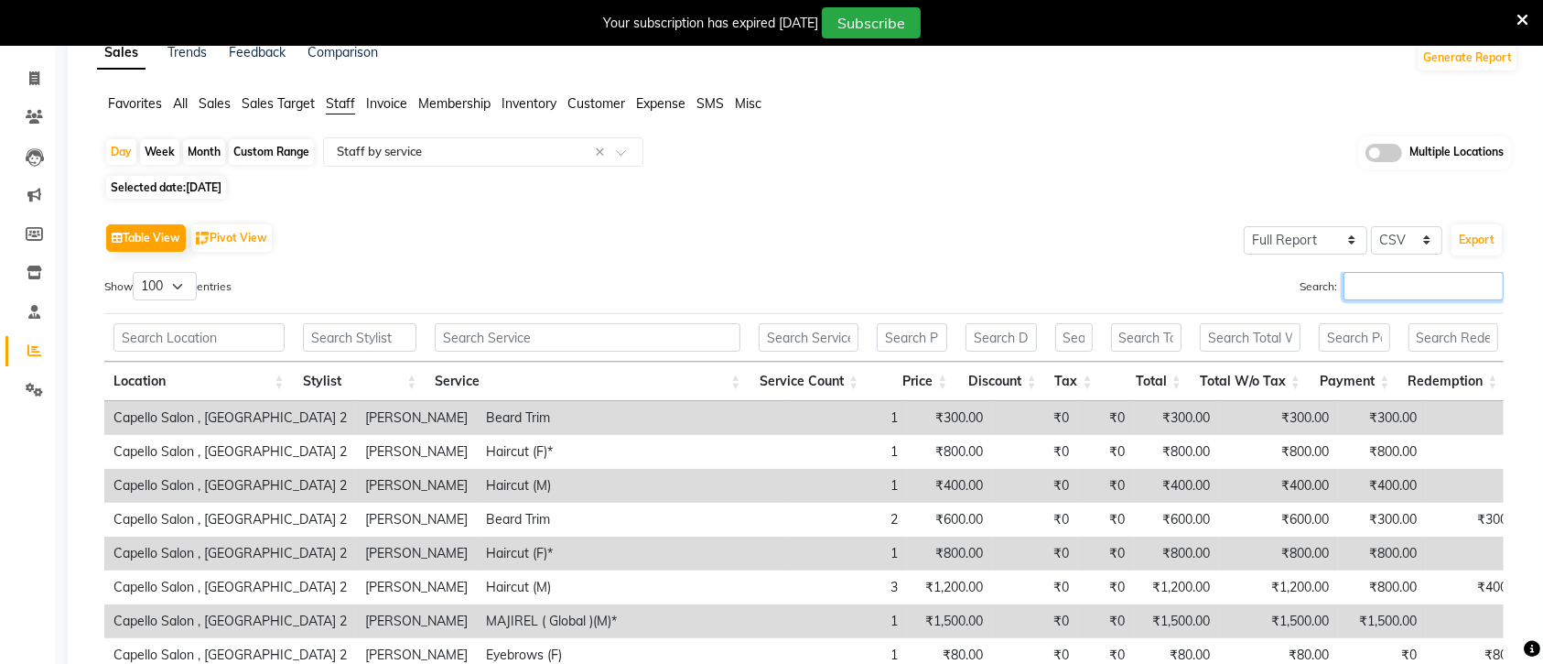
scroll to position [135, 0]
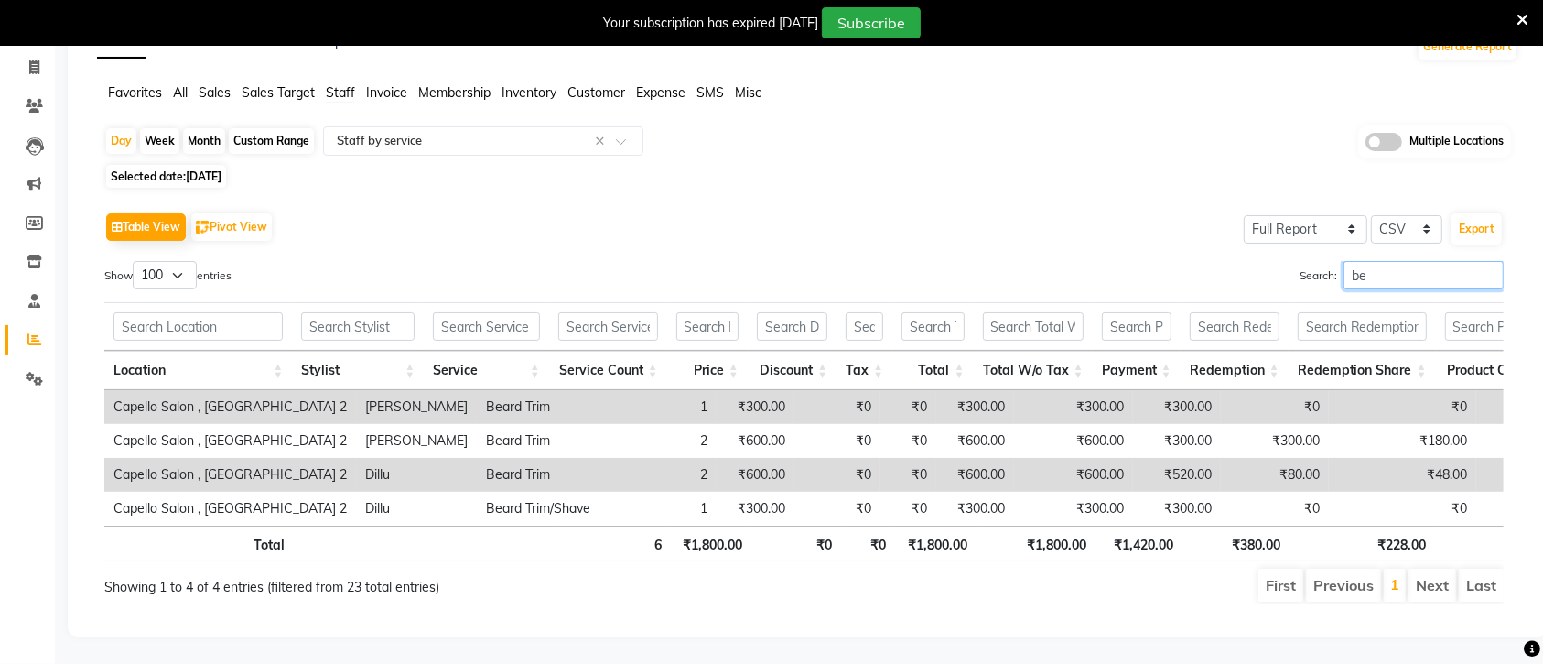
type input "b"
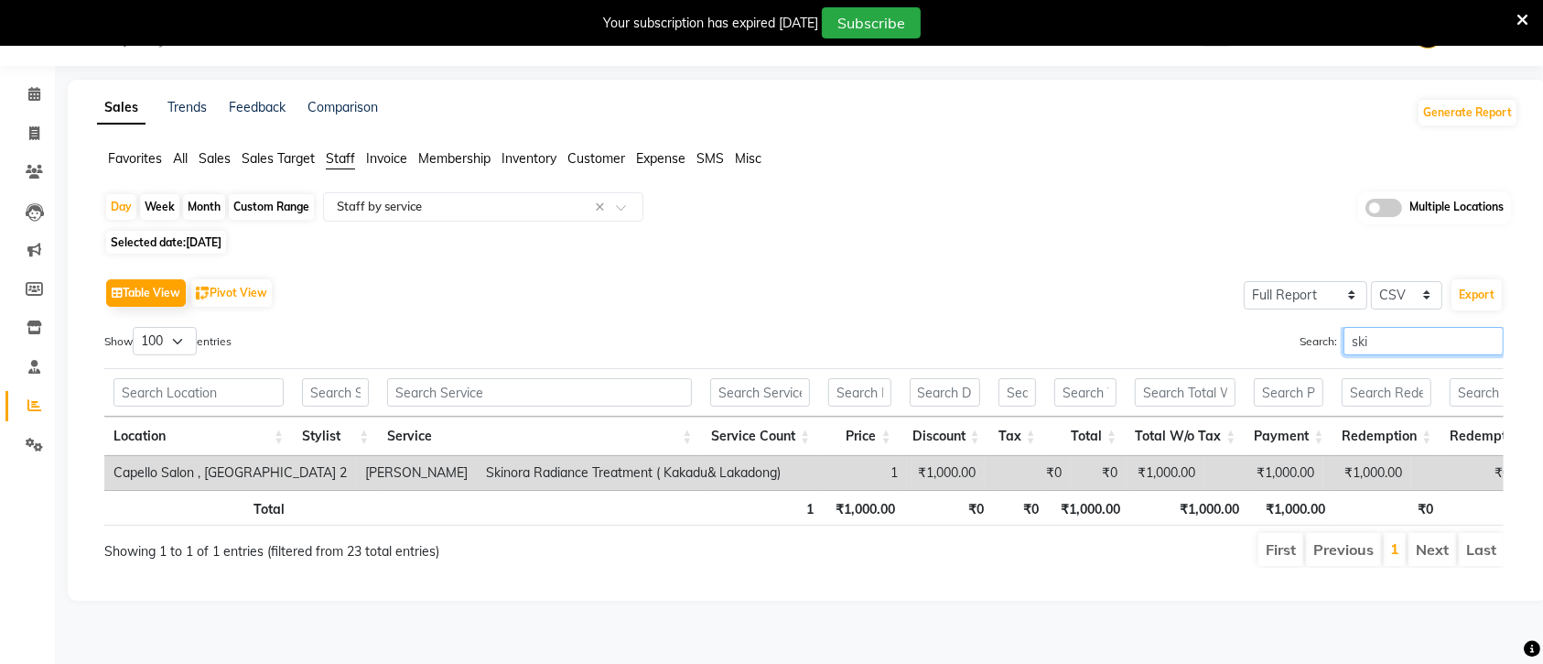
scroll to position [52, 0]
type input "skin"
click at [1115, 154] on ul "Favorites All Sales Sales Target Staff Invoice Membership Inventory Customer Ex…" at bounding box center [807, 159] width 1421 height 20
